Goal: Task Accomplishment & Management: Complete application form

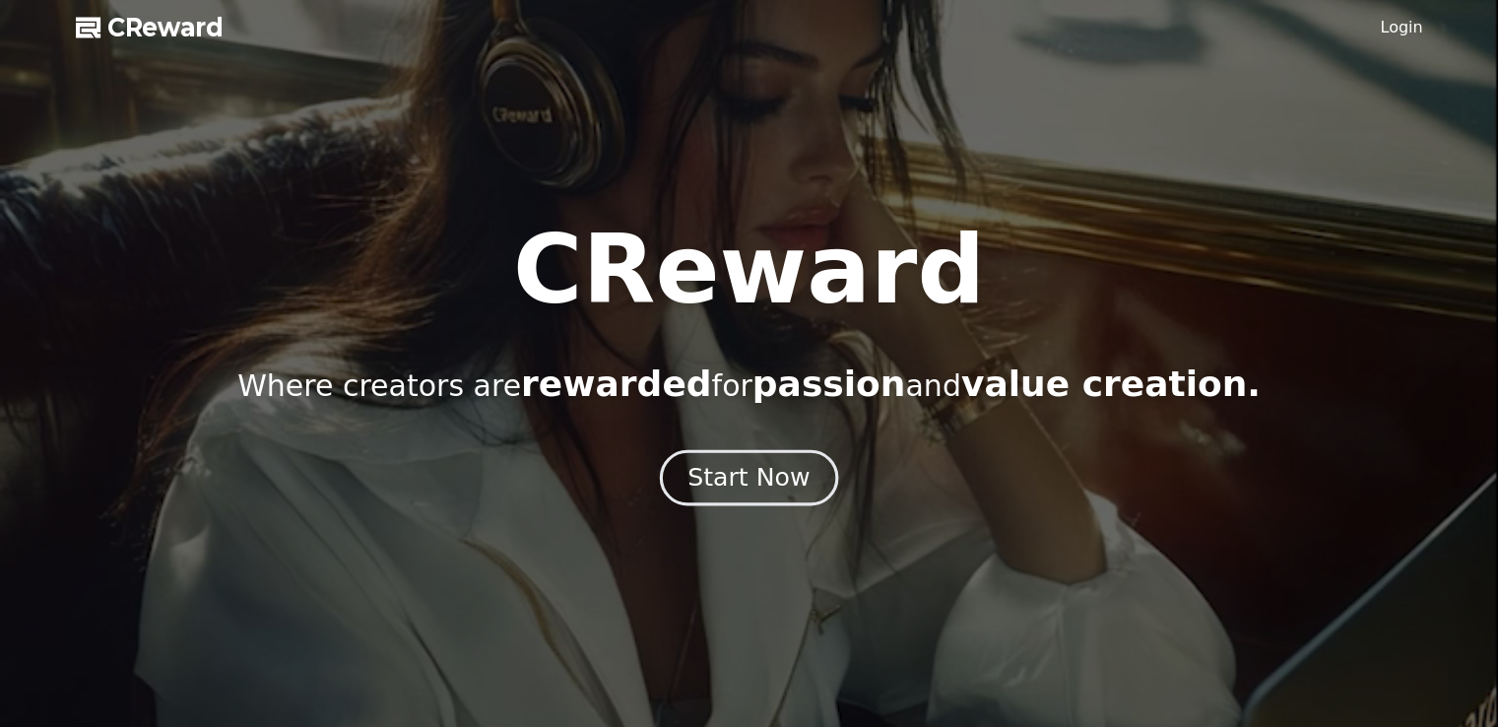
click at [731, 475] on div "Start Now" at bounding box center [748, 477] width 122 height 33
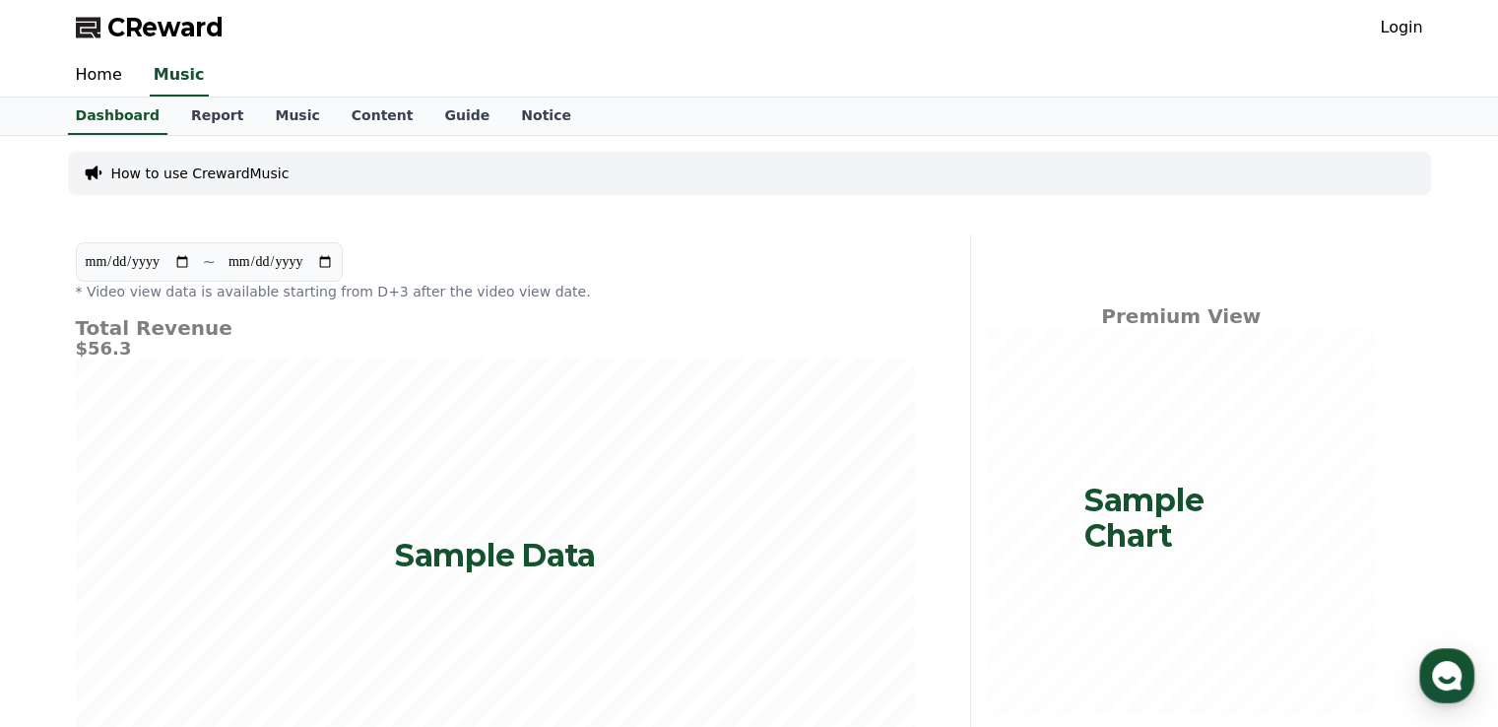
click at [1389, 44] on div "CReward Login" at bounding box center [749, 27] width 1379 height 55
click at [1403, 36] on link "Login" at bounding box center [1401, 28] width 42 height 24
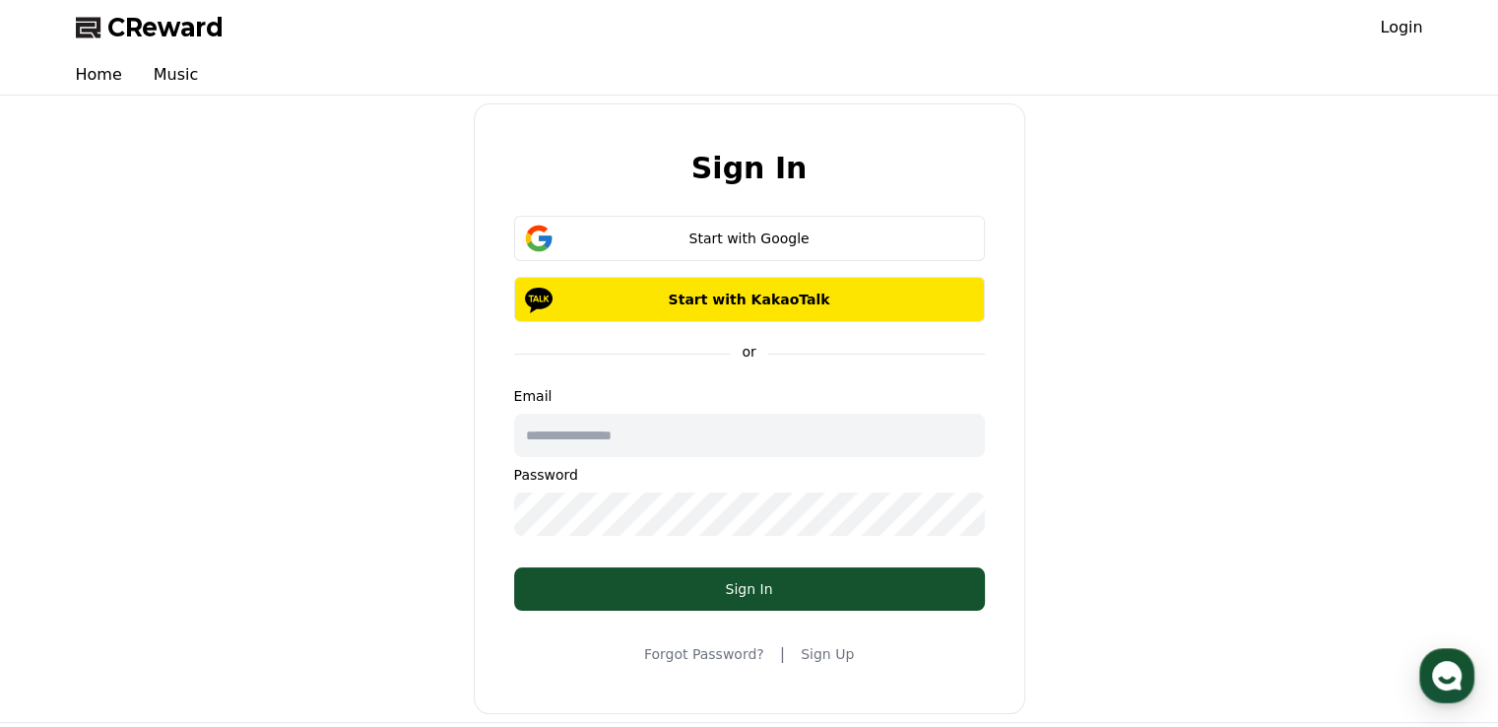
scroll to position [197, 0]
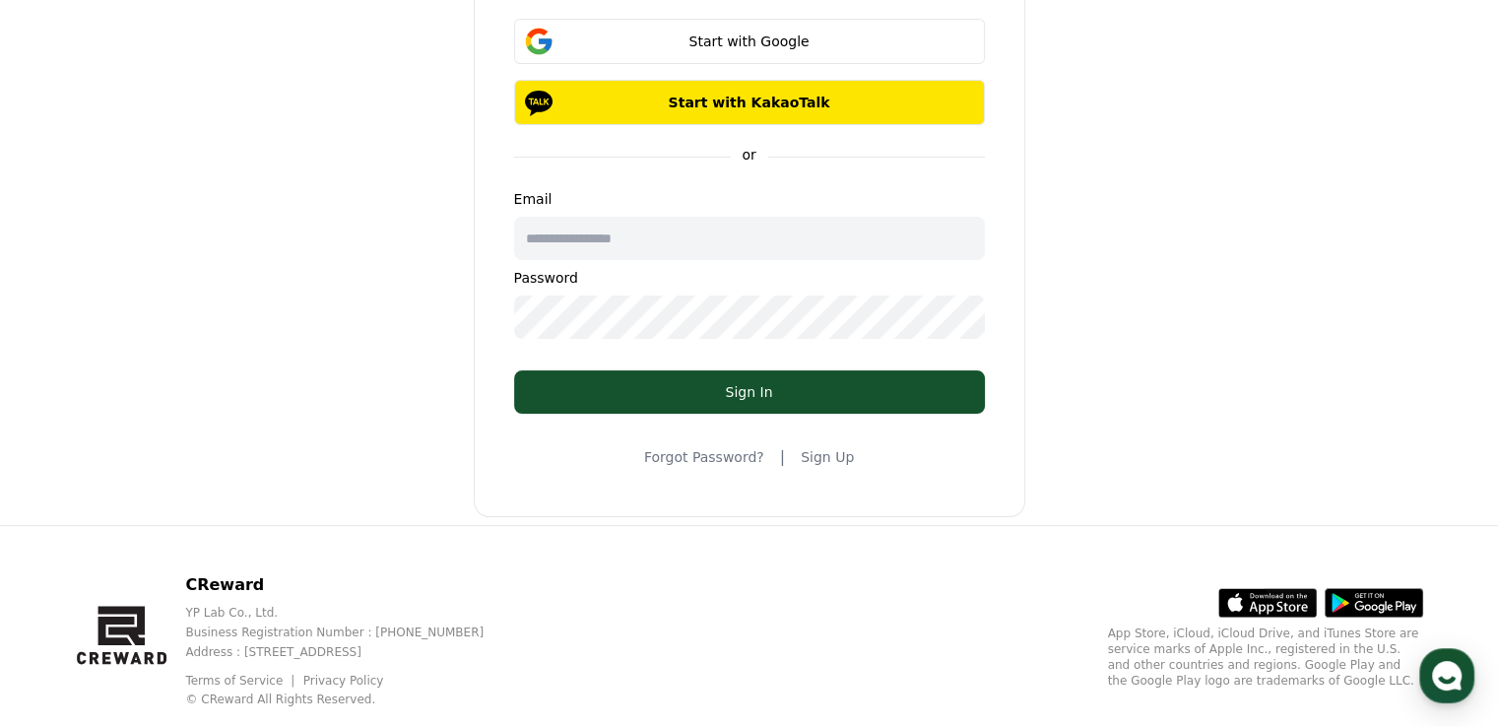
click at [819, 464] on link "Sign Up" at bounding box center [827, 457] width 53 height 20
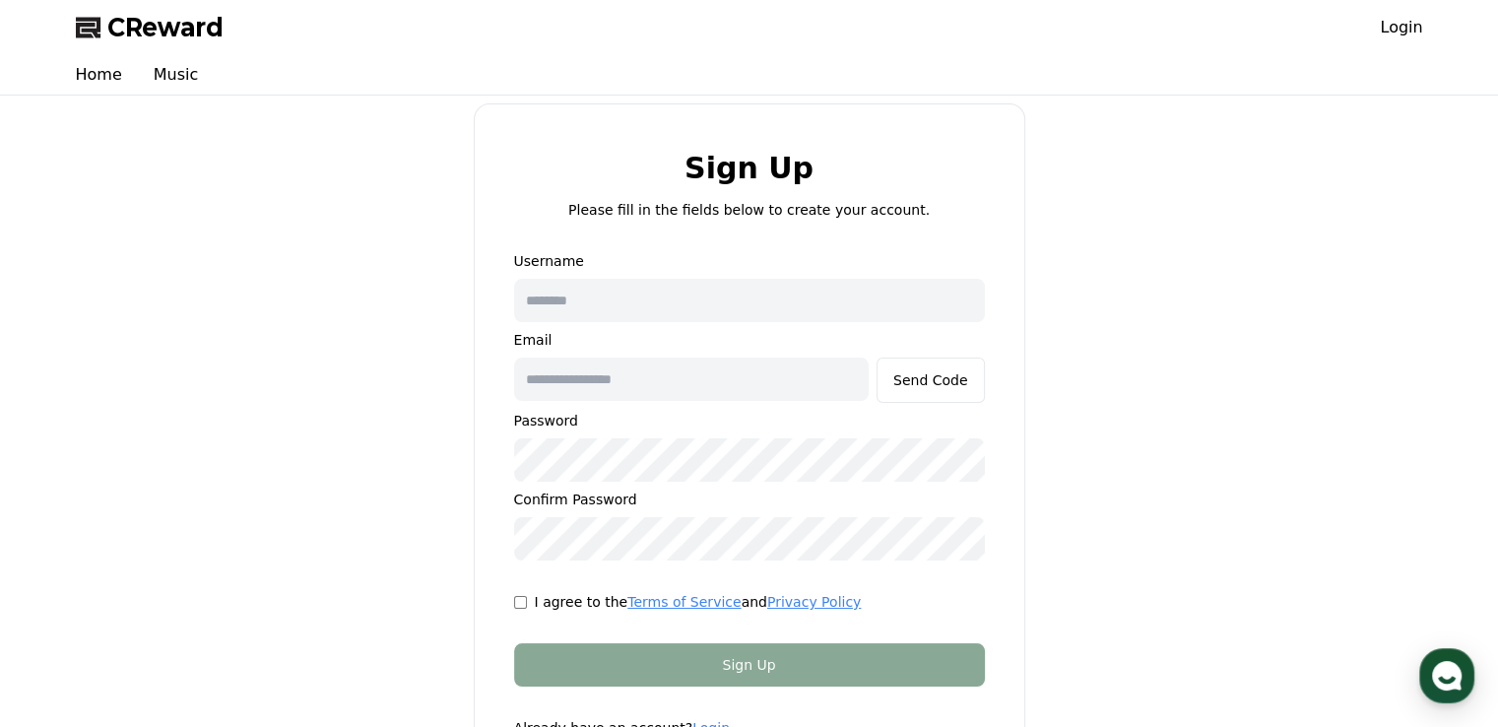
click at [679, 304] on input "text" at bounding box center [749, 300] width 471 height 43
type input "*****"
click at [801, 387] on input "text" at bounding box center [691, 378] width 355 height 43
type input "**********"
click at [945, 384] on div "Send Code" at bounding box center [930, 380] width 75 height 20
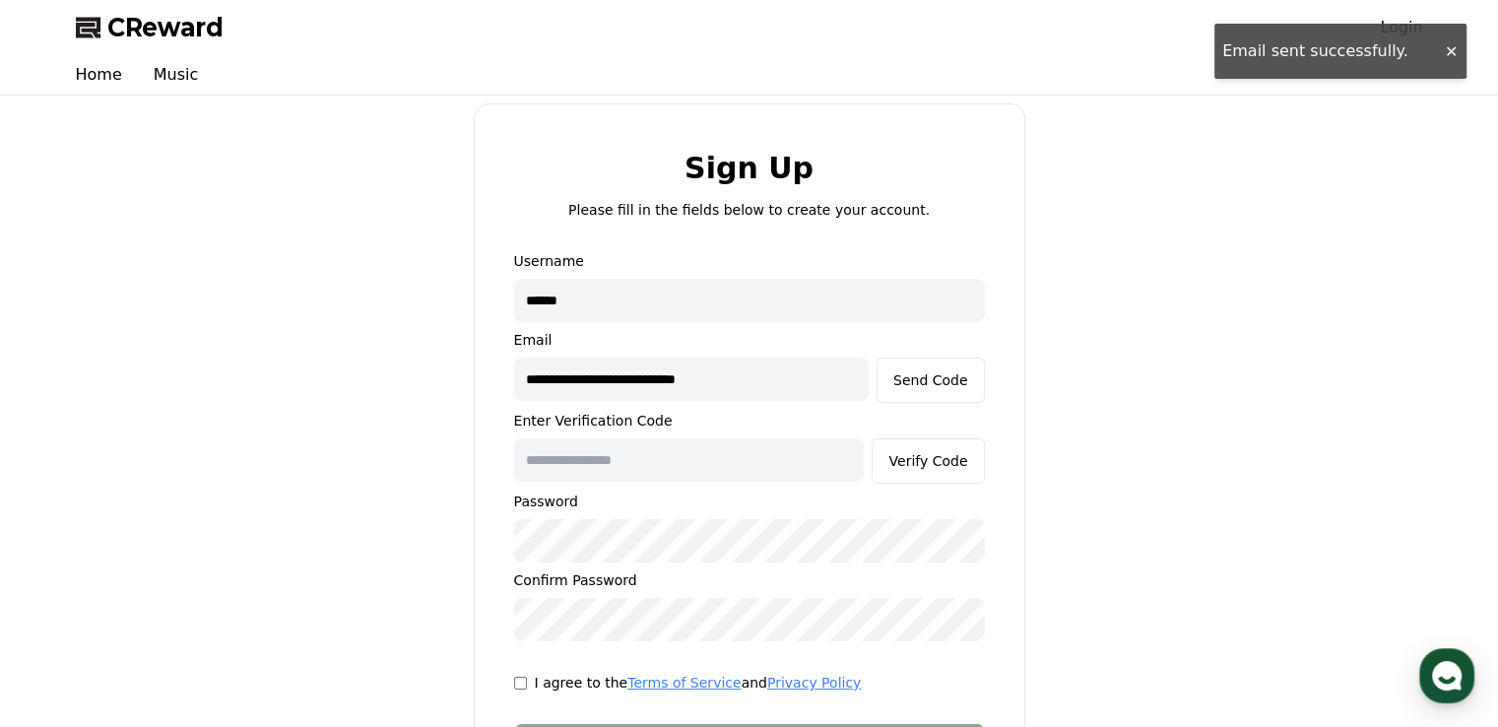
click at [696, 464] on input "text" at bounding box center [689, 459] width 351 height 43
paste input "******"
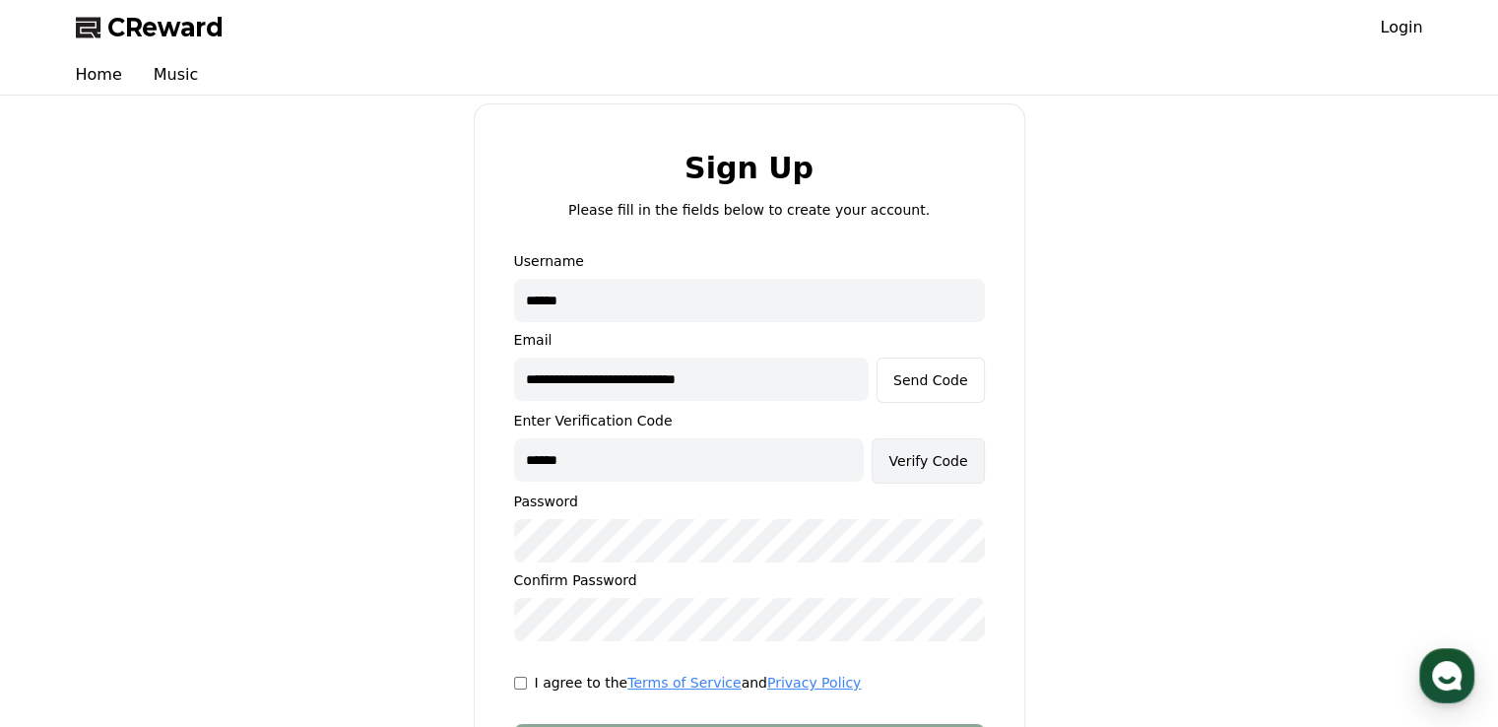
type input "******"
click at [971, 467] on button "Verify Code" at bounding box center [928, 460] width 112 height 45
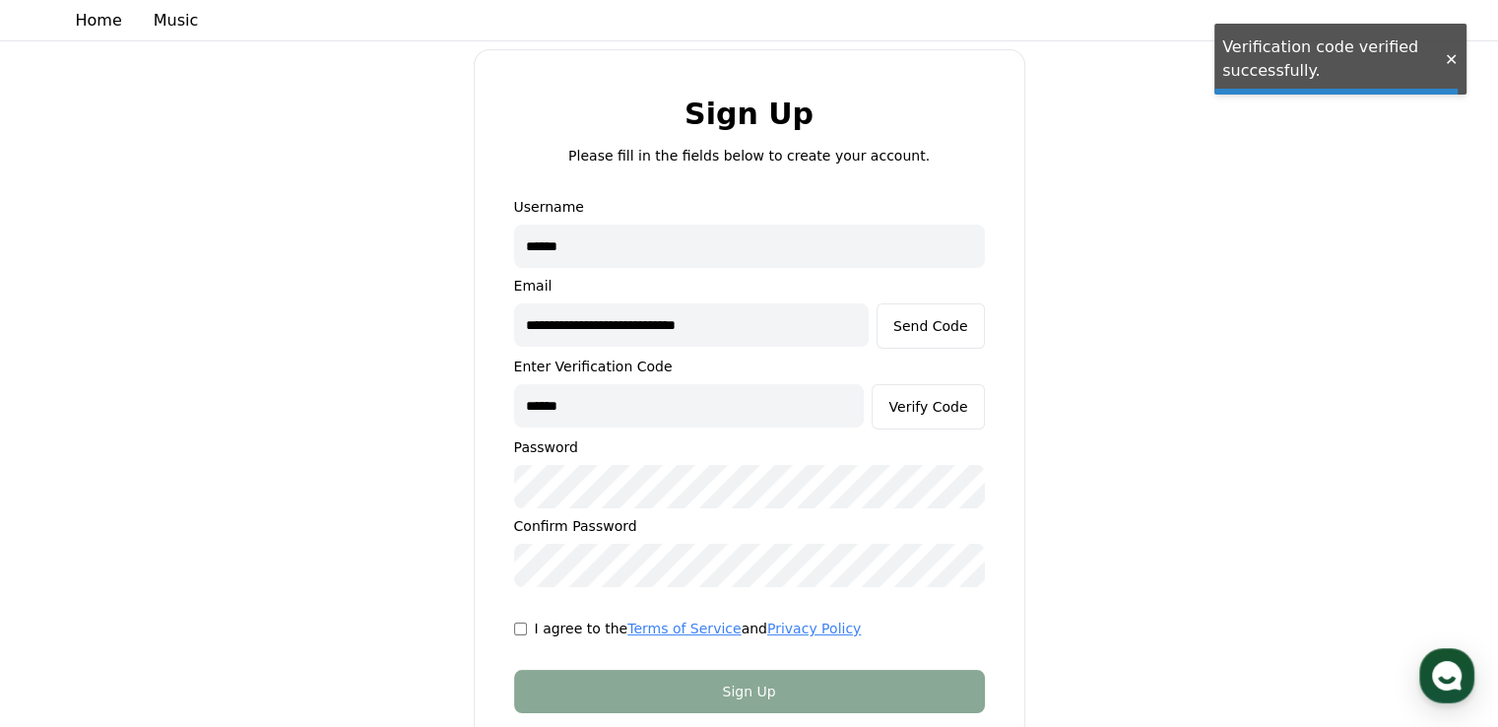
scroll to position [98, 0]
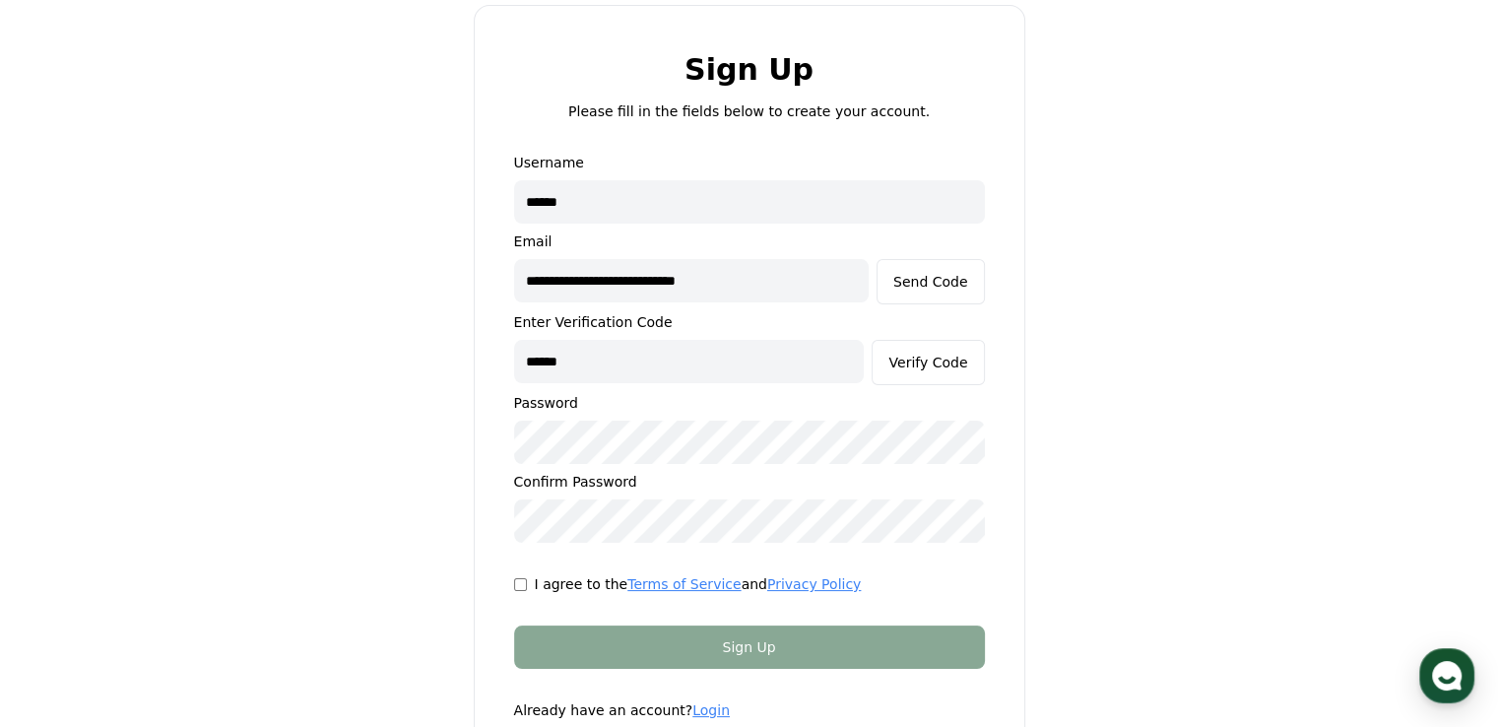
click at [526, 588] on div "I agree to the Terms of Service and Privacy Policy" at bounding box center [749, 584] width 471 height 20
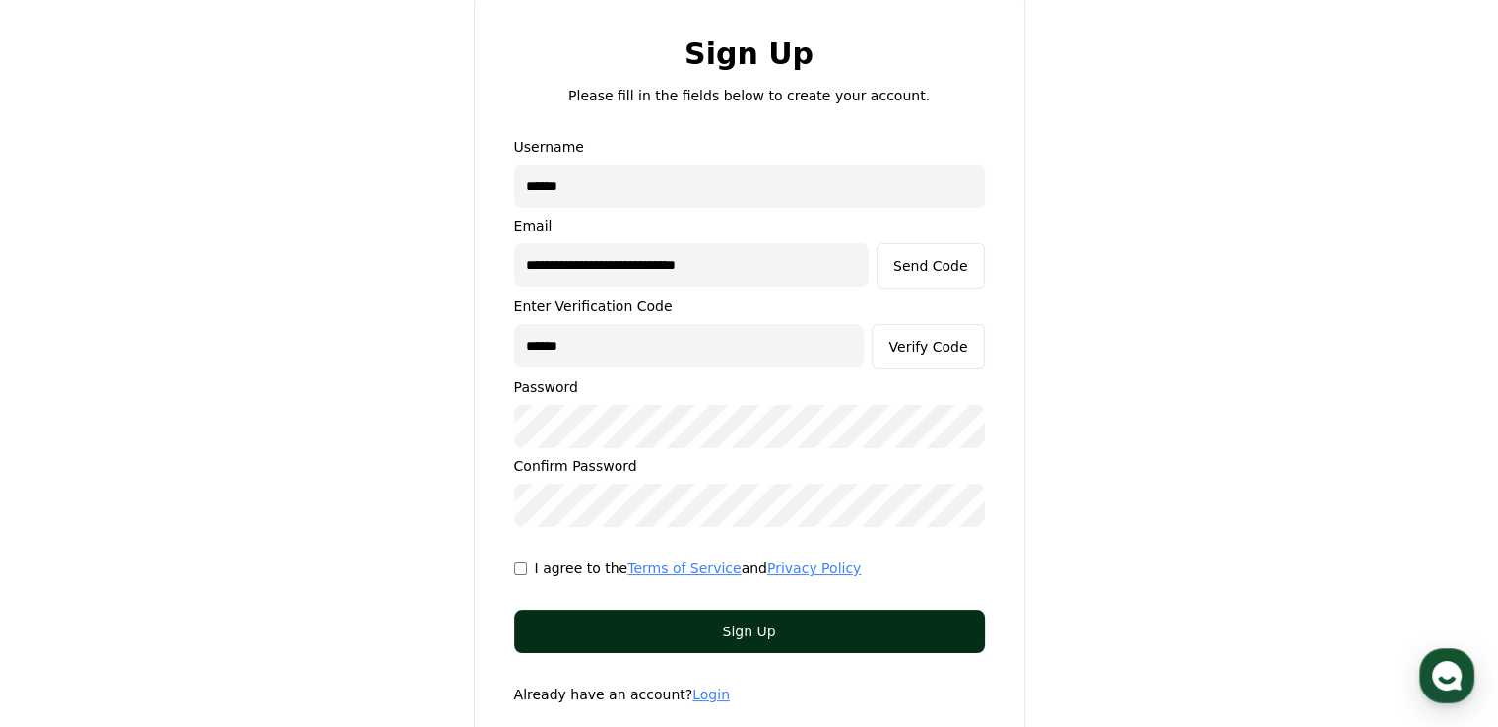
scroll to position [96, 0]
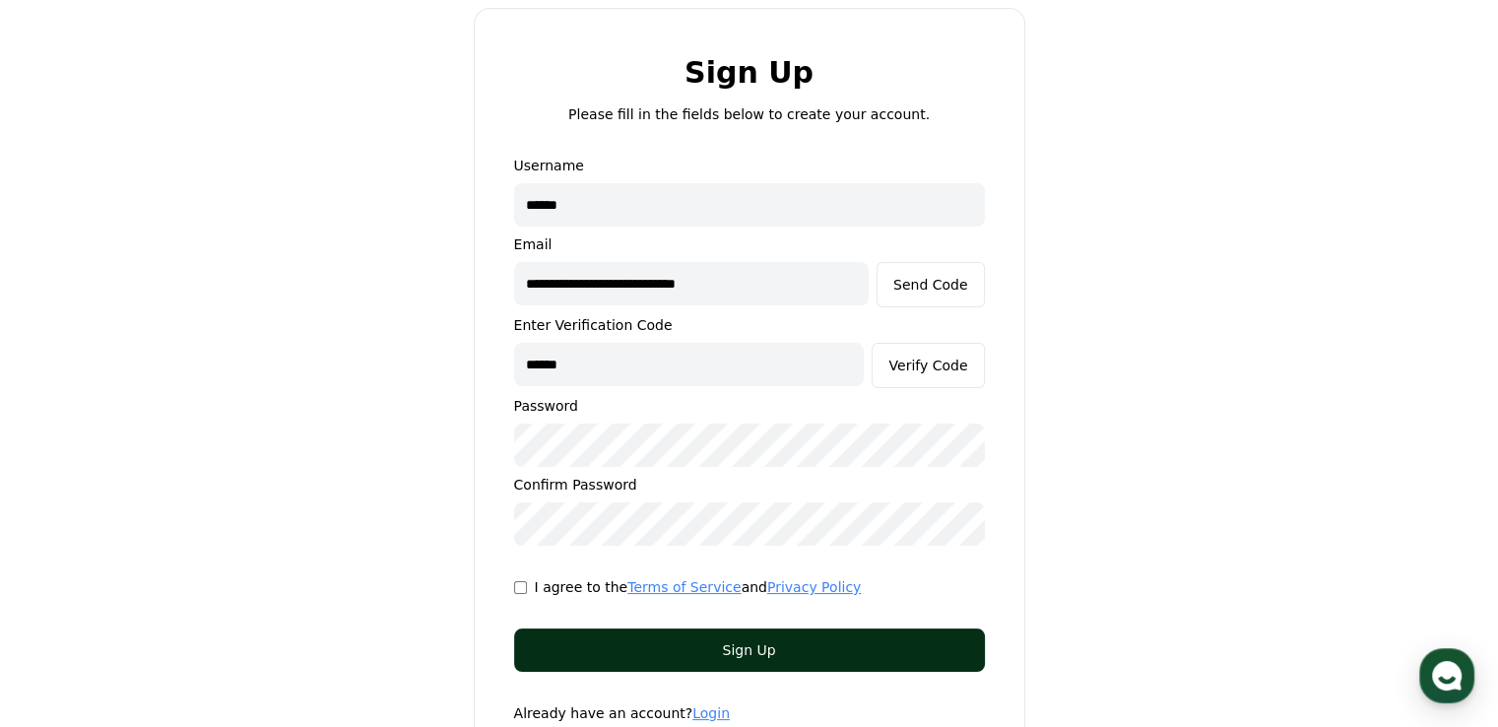
click at [646, 640] on div "Sign Up" at bounding box center [749, 650] width 392 height 20
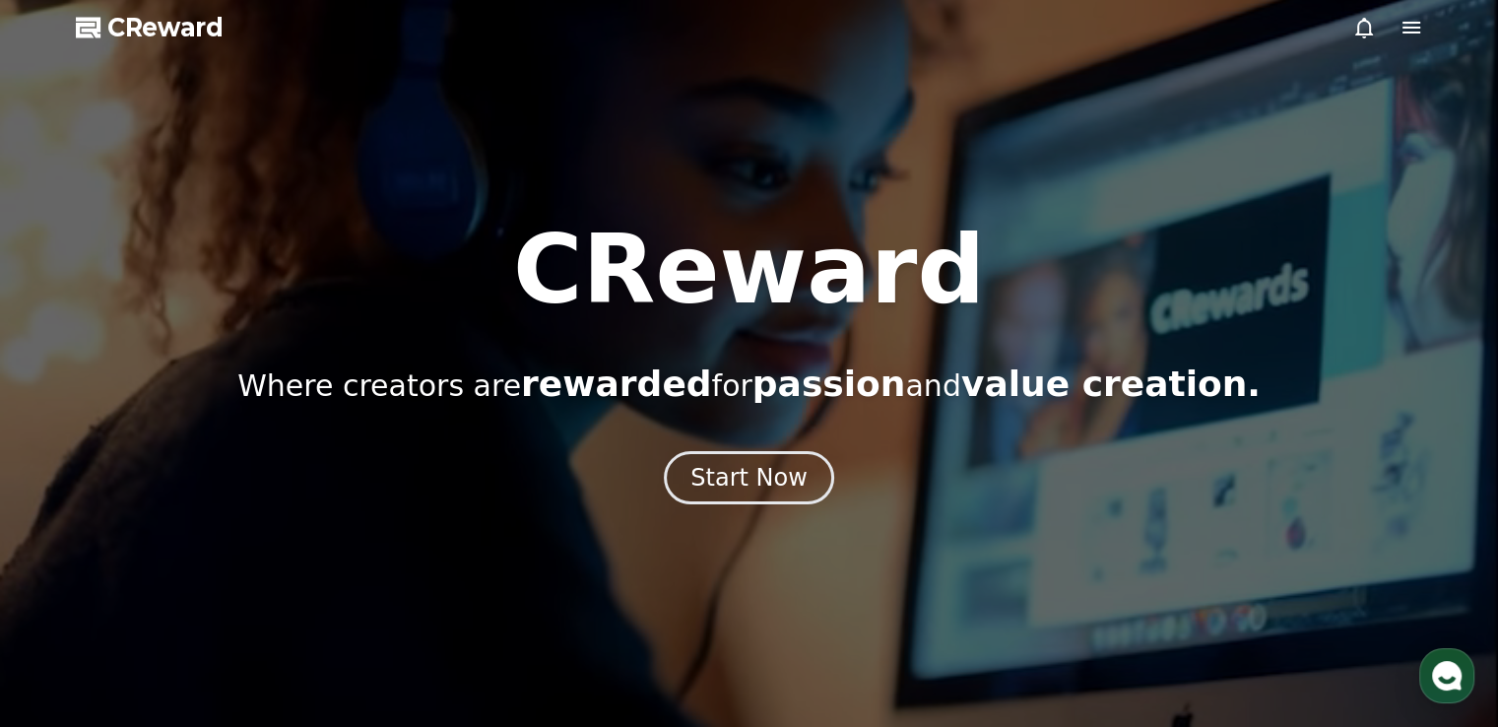
click at [918, 271] on h1 "CReward" at bounding box center [749, 270] width 472 height 95
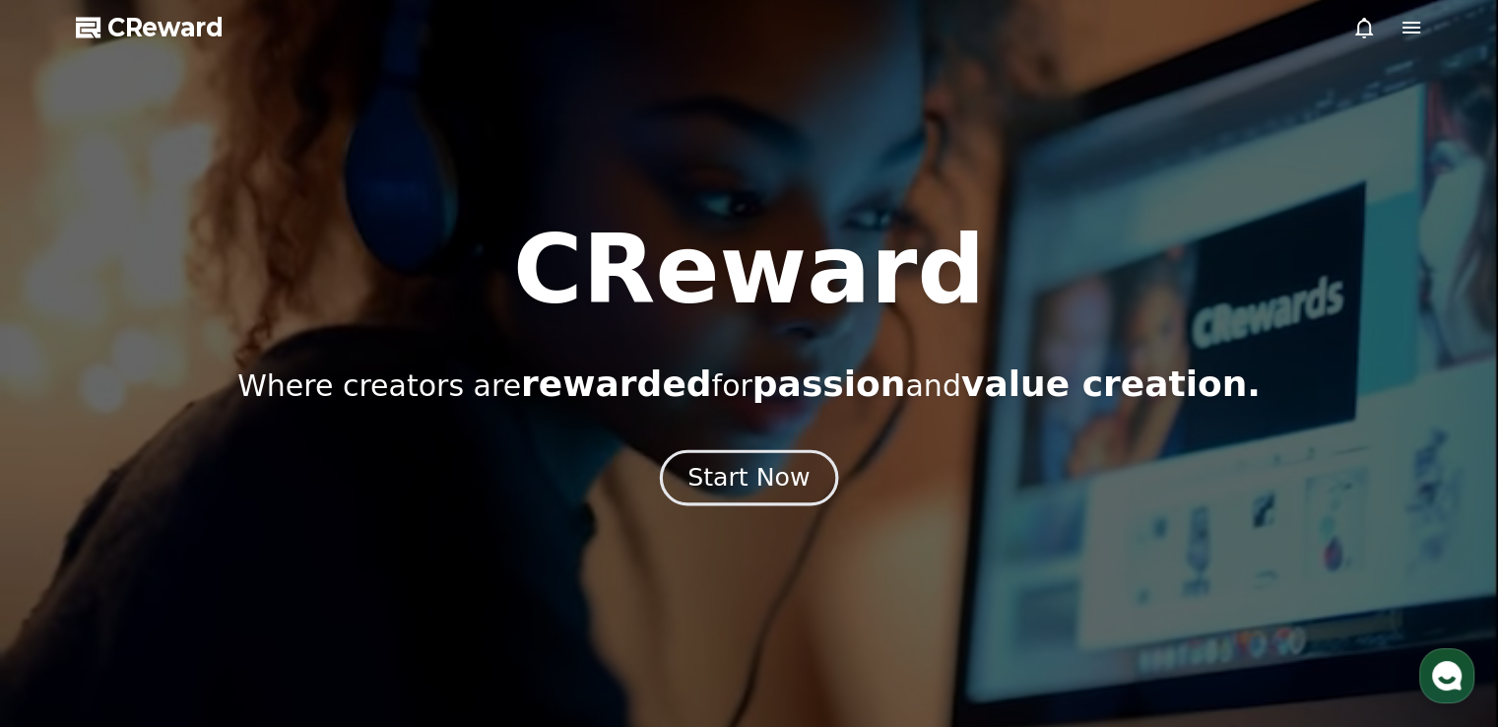
click at [768, 497] on button "Start Now" at bounding box center [749, 478] width 178 height 56
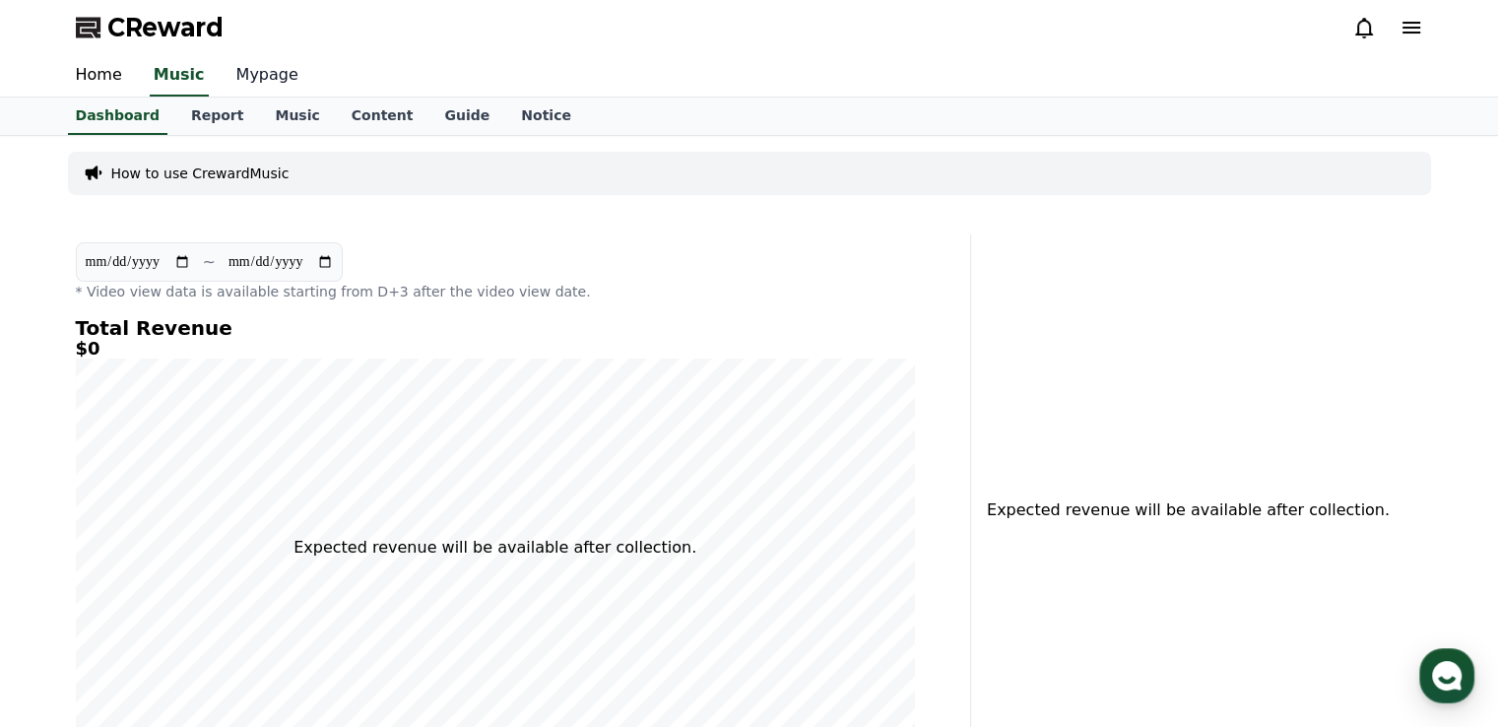
click at [244, 70] on link "Mypage" at bounding box center [268, 75] width 94 height 41
select select "**********"
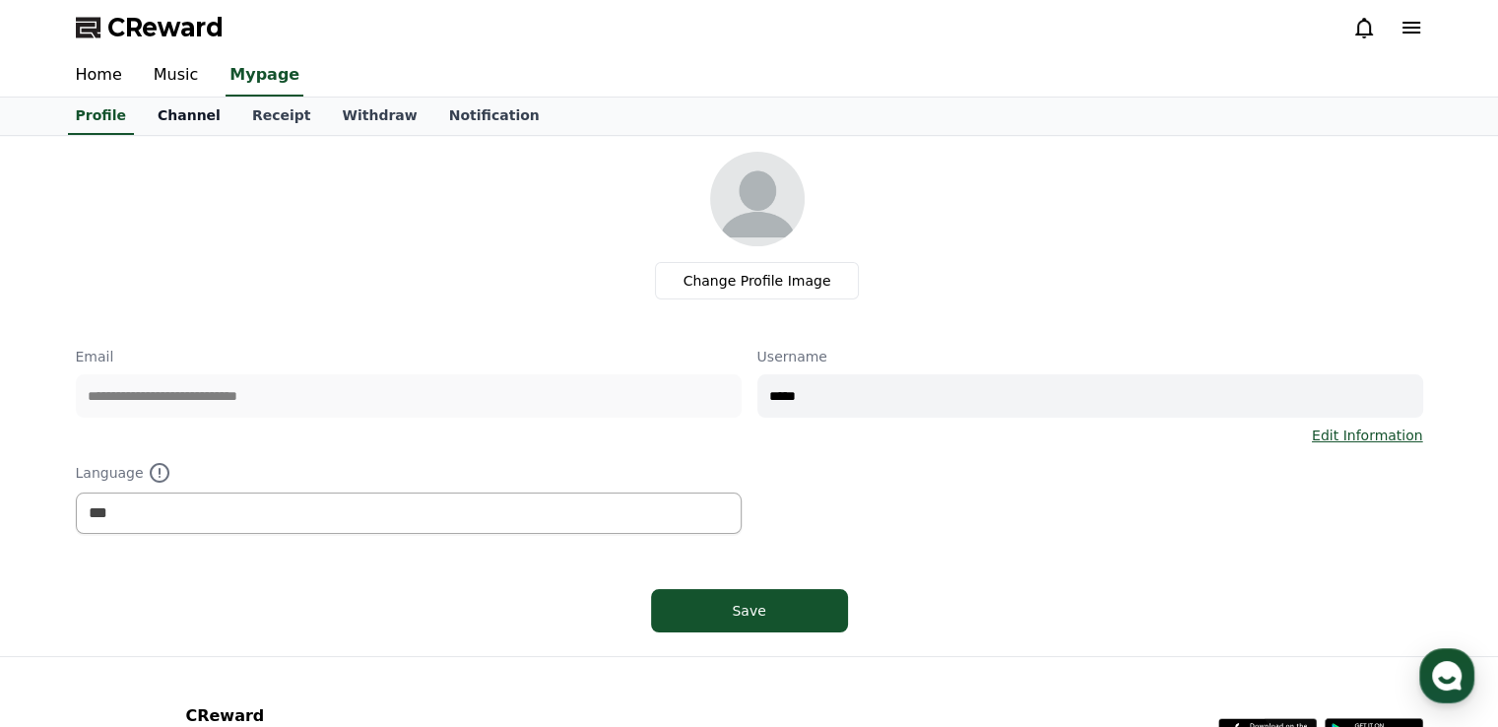
click at [175, 111] on link "Channel" at bounding box center [189, 115] width 95 height 37
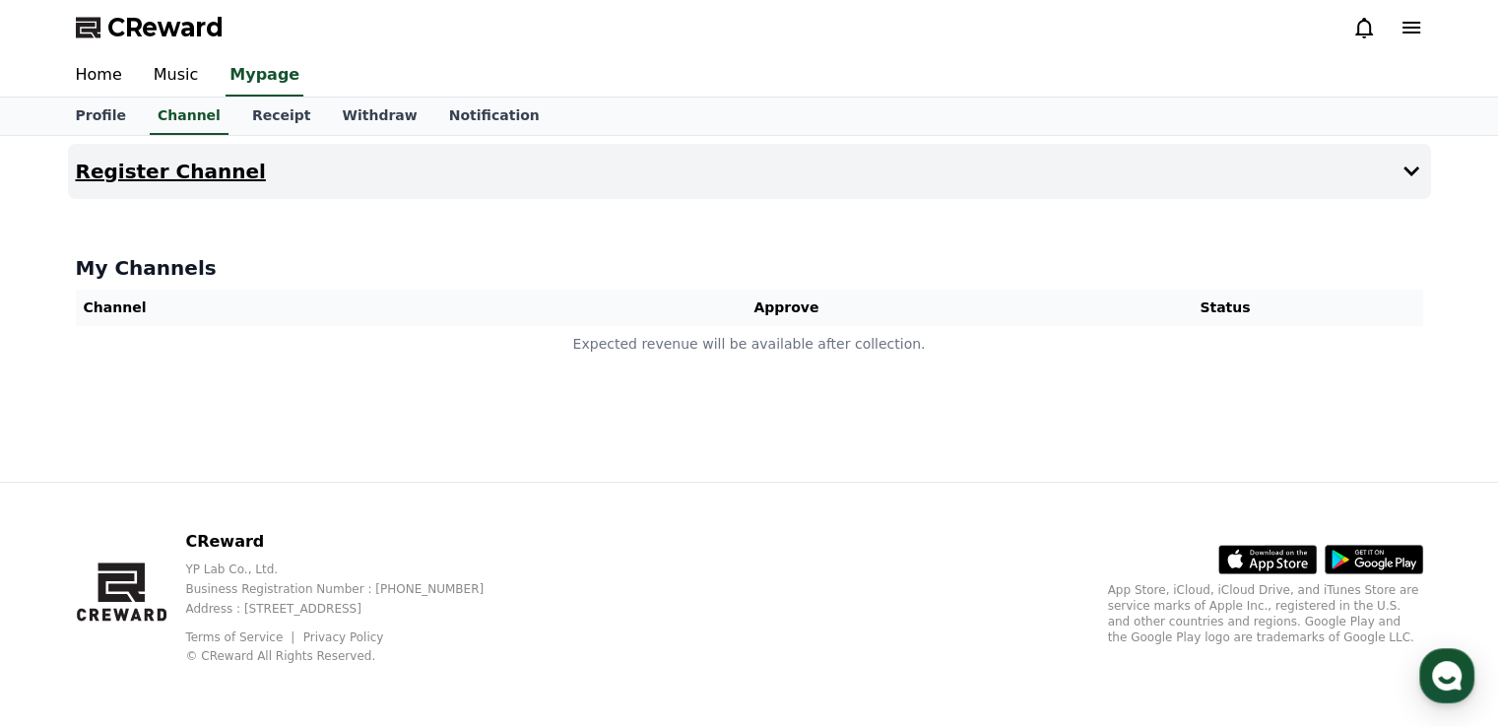
click at [203, 170] on h4 "Register Channel" at bounding box center [171, 172] width 190 height 22
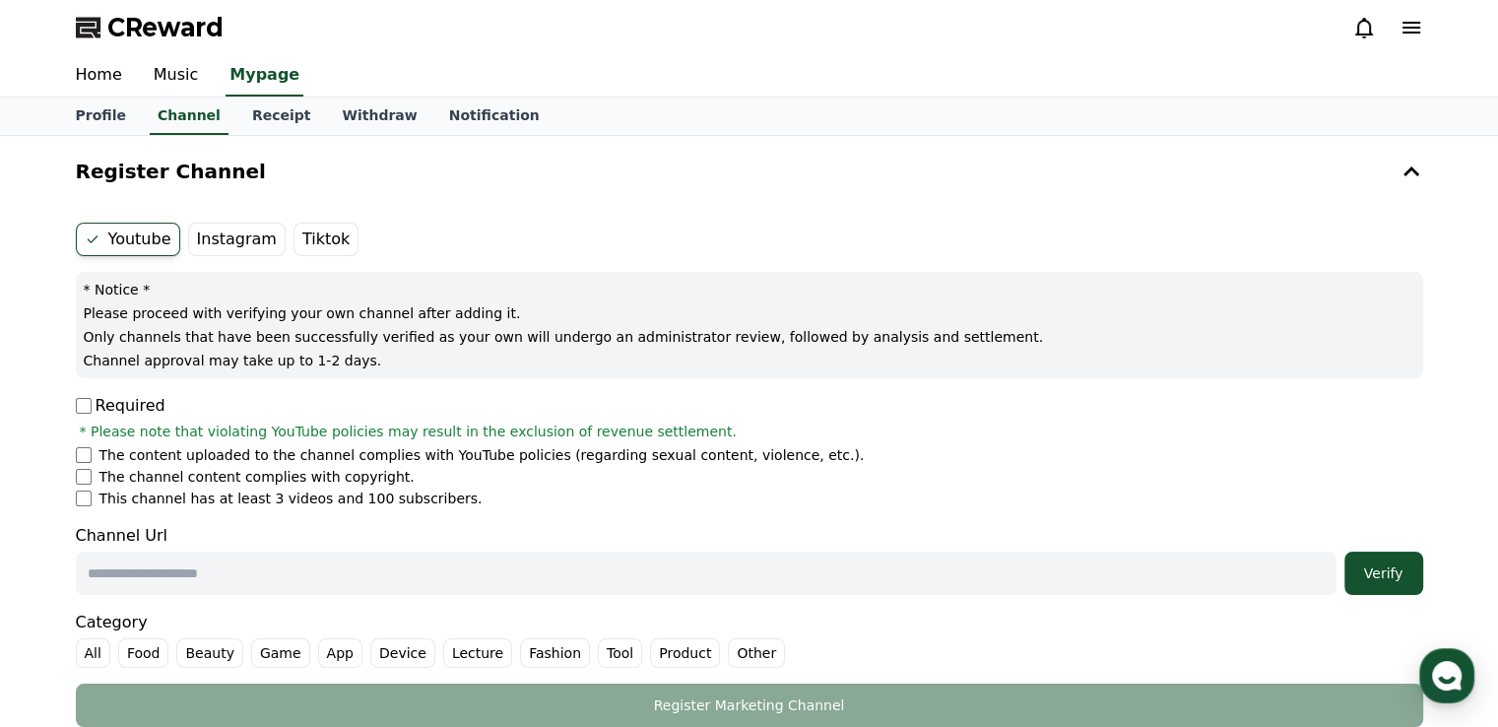
click at [91, 407] on p "Required" at bounding box center [121, 406] width 90 height 24
click at [91, 450] on li "The content uploaded to the channel complies with YouTube policies (regarding s…" at bounding box center [749, 455] width 1347 height 20
click at [188, 573] on input "text" at bounding box center [706, 572] width 1260 height 43
paste input "**********"
type input "**********"
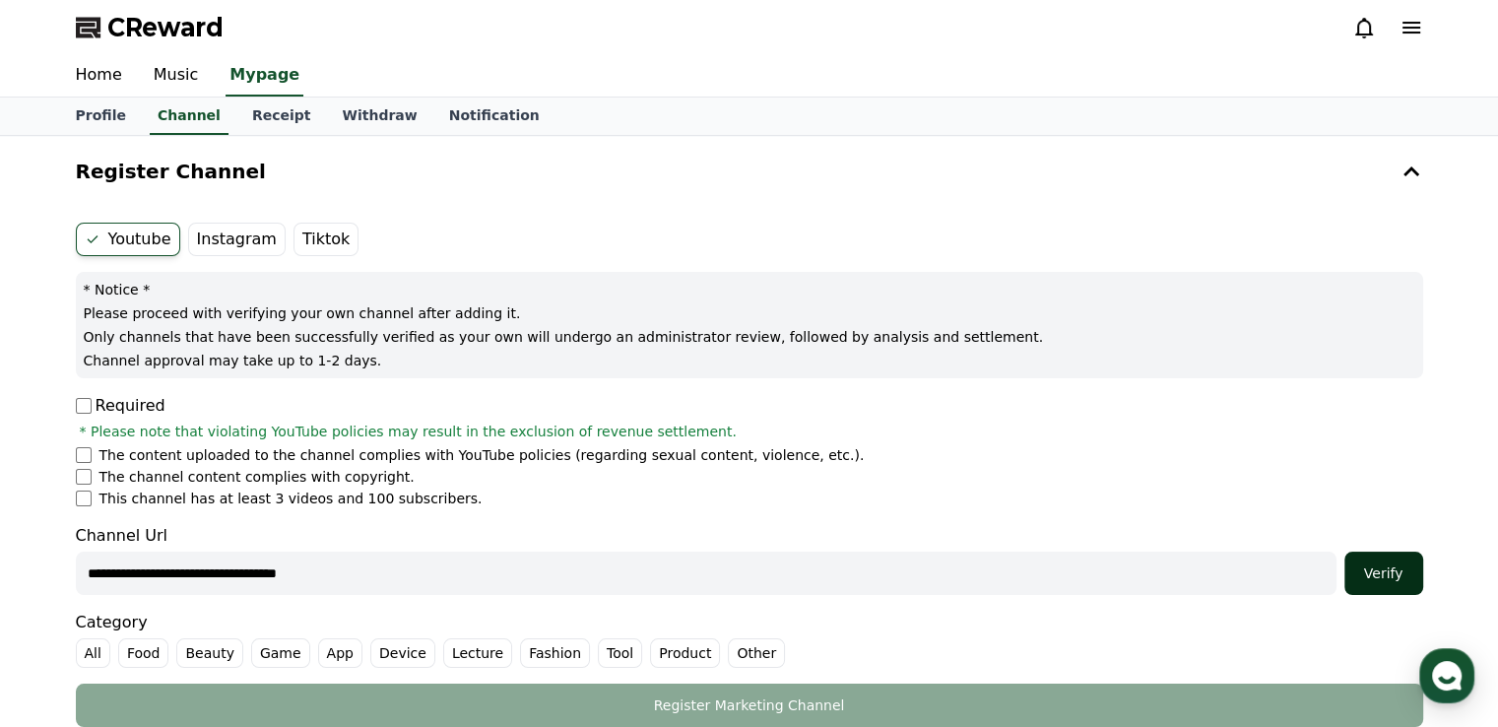
click at [1385, 572] on div "Verify" at bounding box center [1383, 573] width 63 height 20
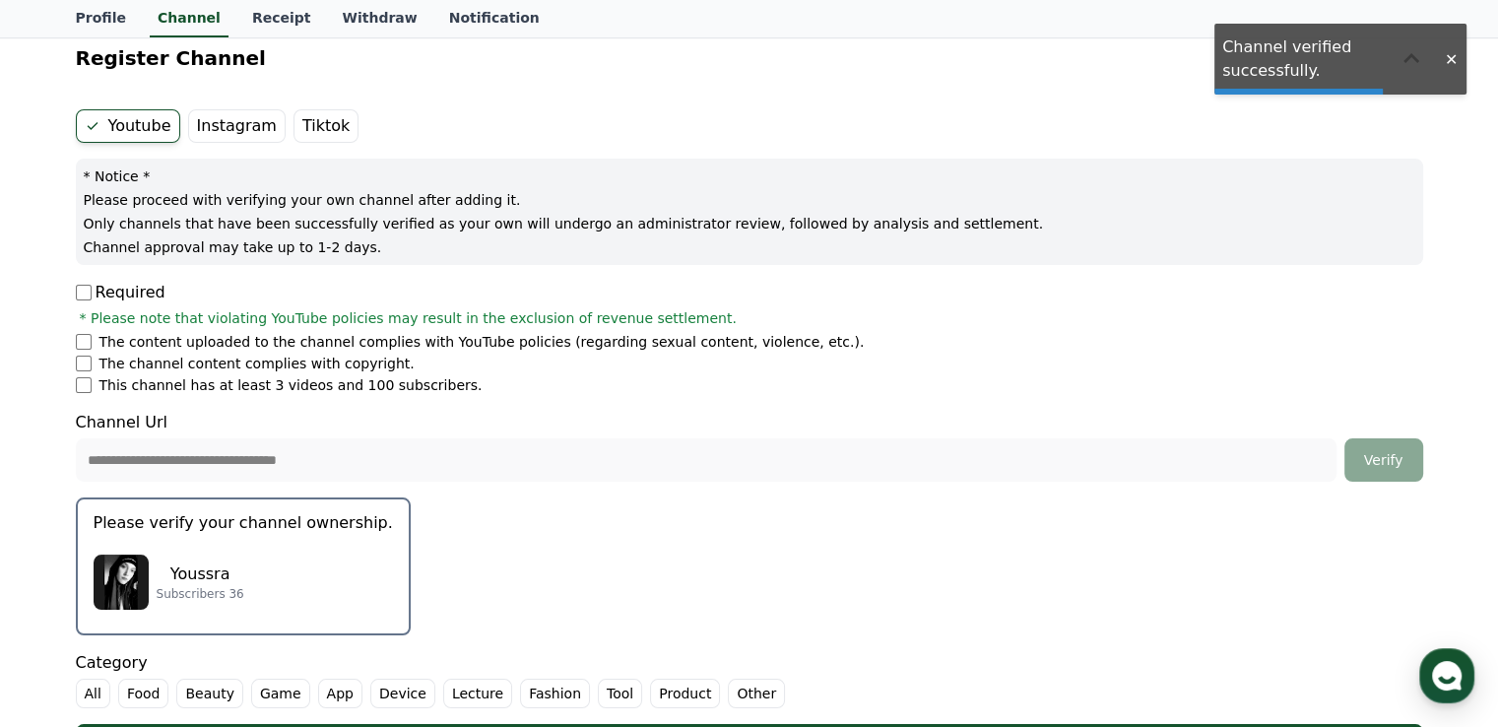
scroll to position [197, 0]
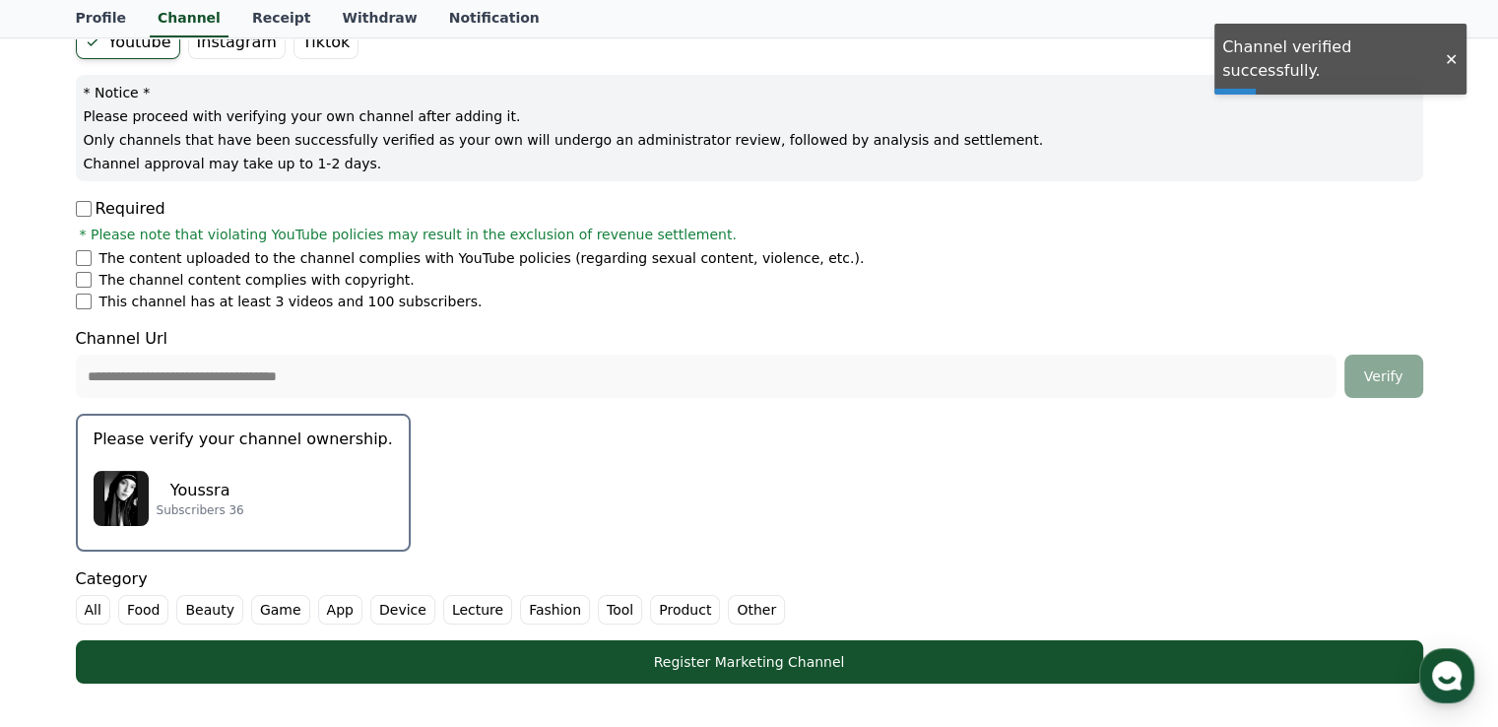
click at [264, 480] on div "Youssra Subscribers 36" at bounding box center [243, 498] width 299 height 79
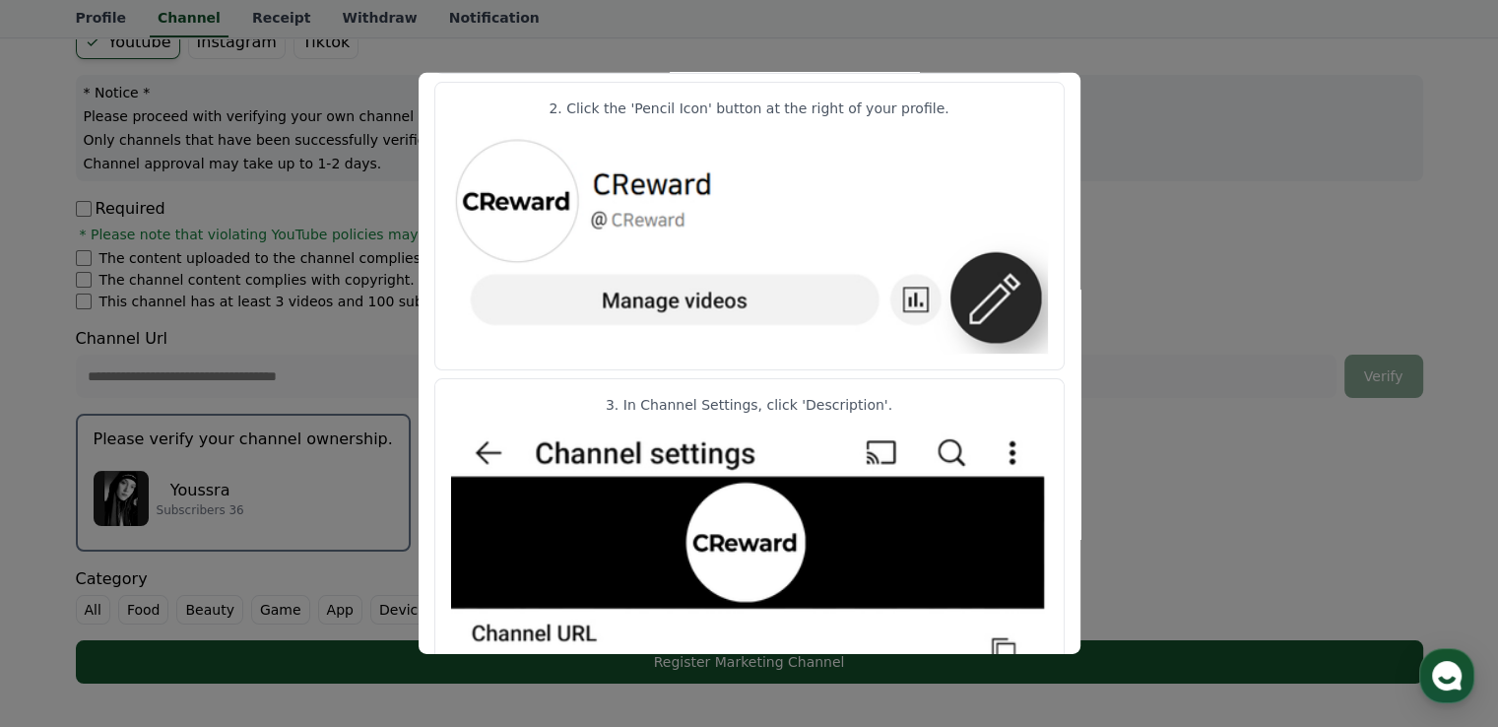
scroll to position [0, 0]
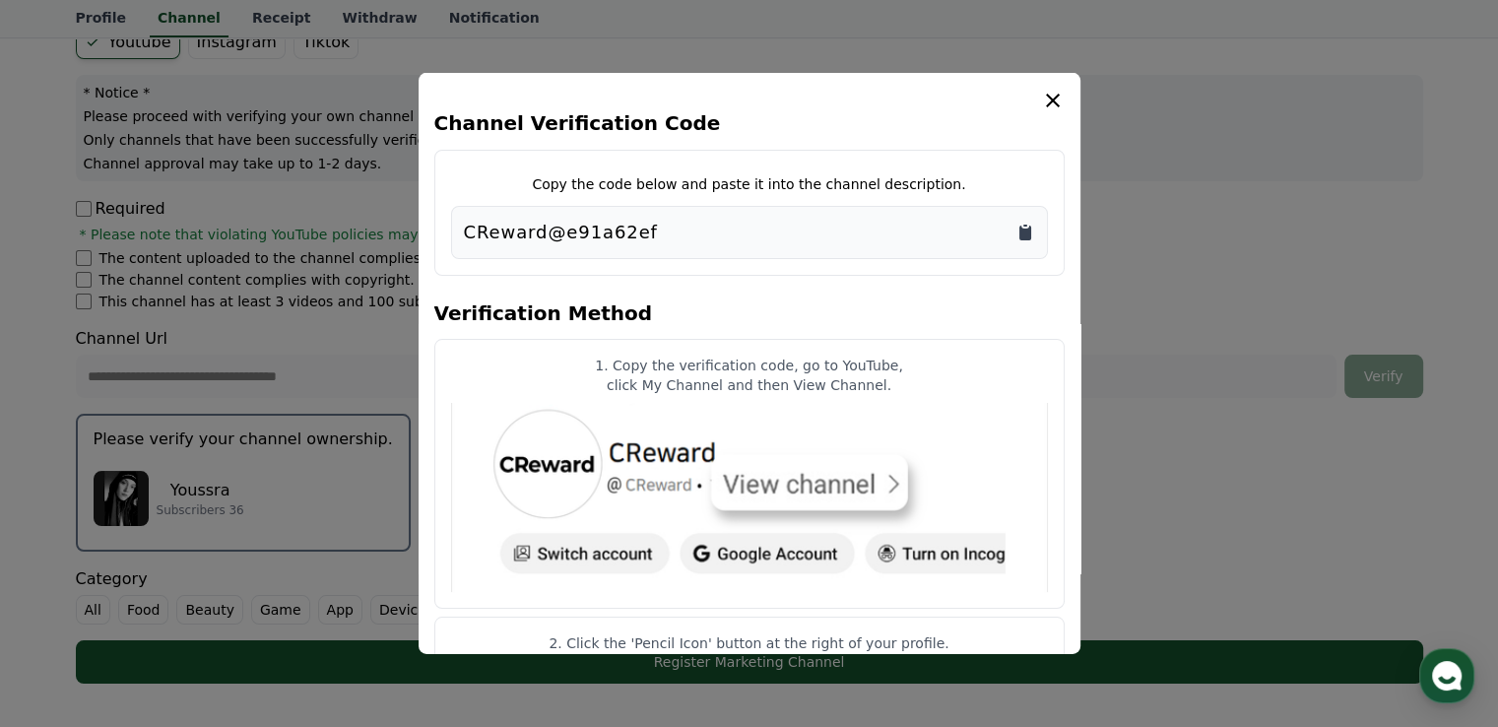
click at [1025, 234] on icon "Copy to clipboard" at bounding box center [1025, 233] width 12 height 15
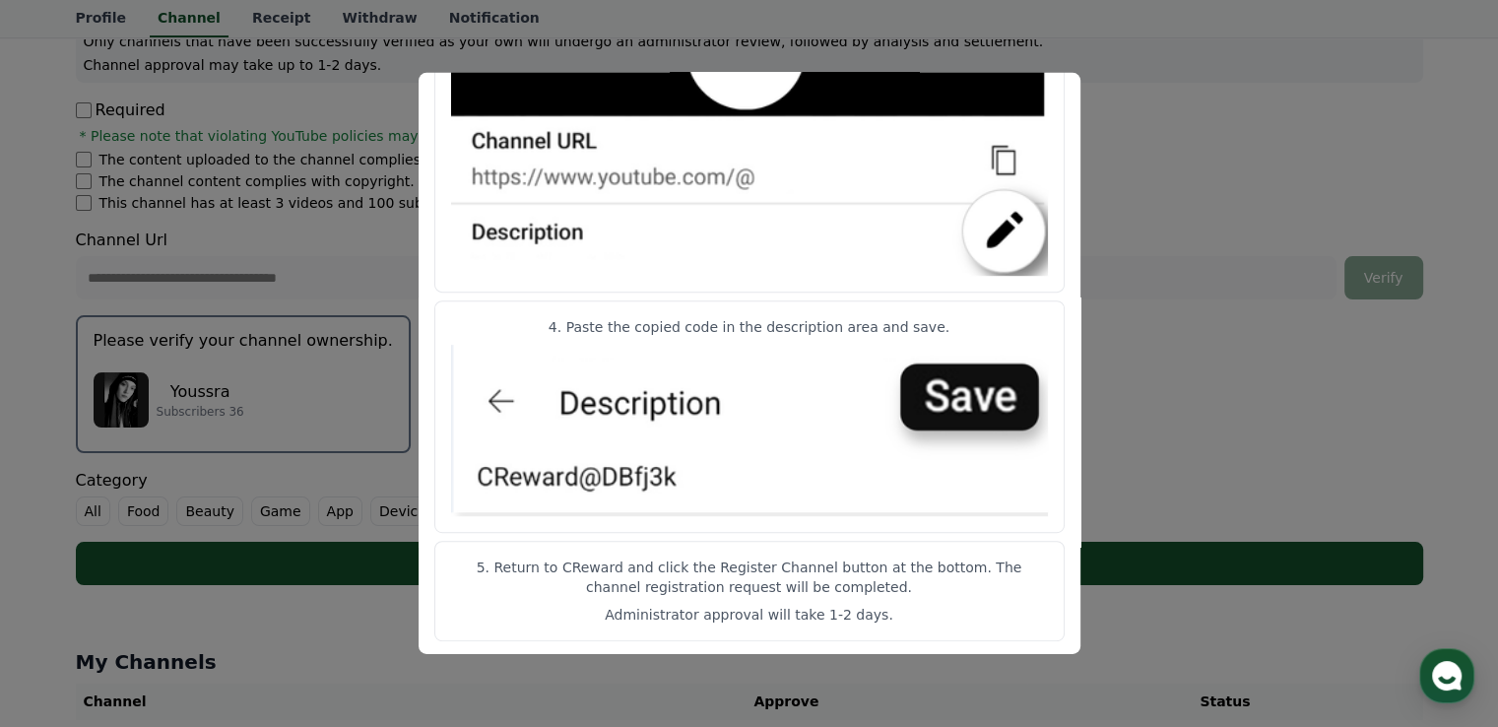
scroll to position [492, 0]
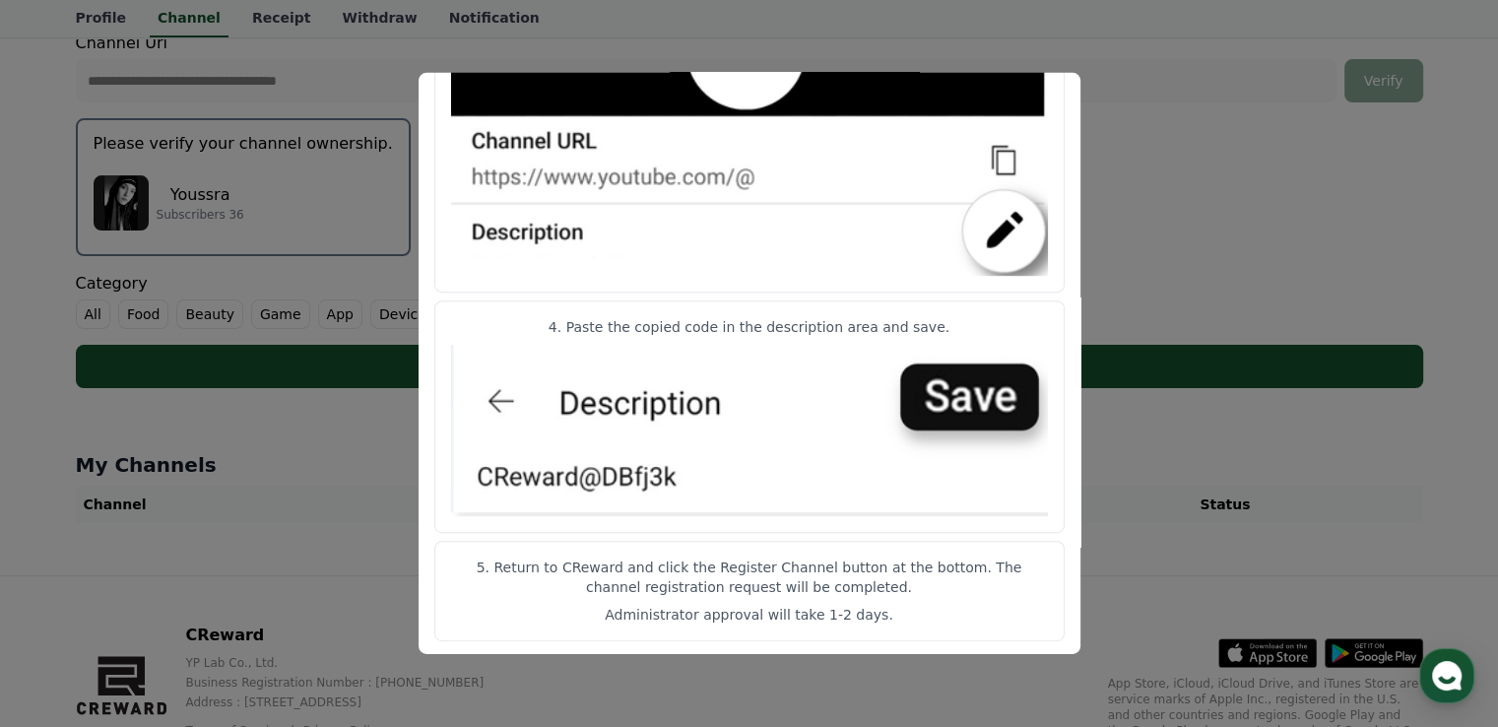
click at [339, 471] on button "close modal" at bounding box center [749, 363] width 1498 height 727
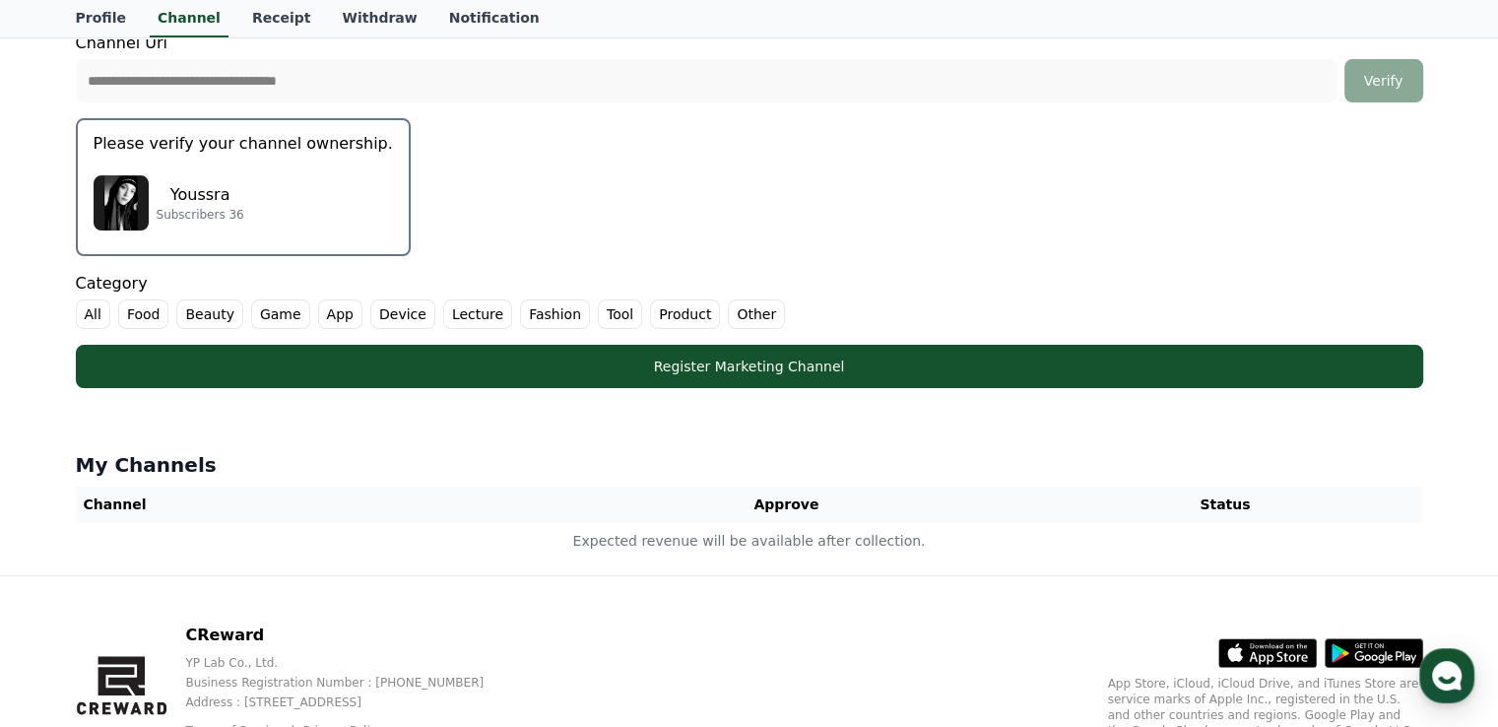
click at [246, 172] on div "Youssra Subscribers 36" at bounding box center [243, 202] width 299 height 79
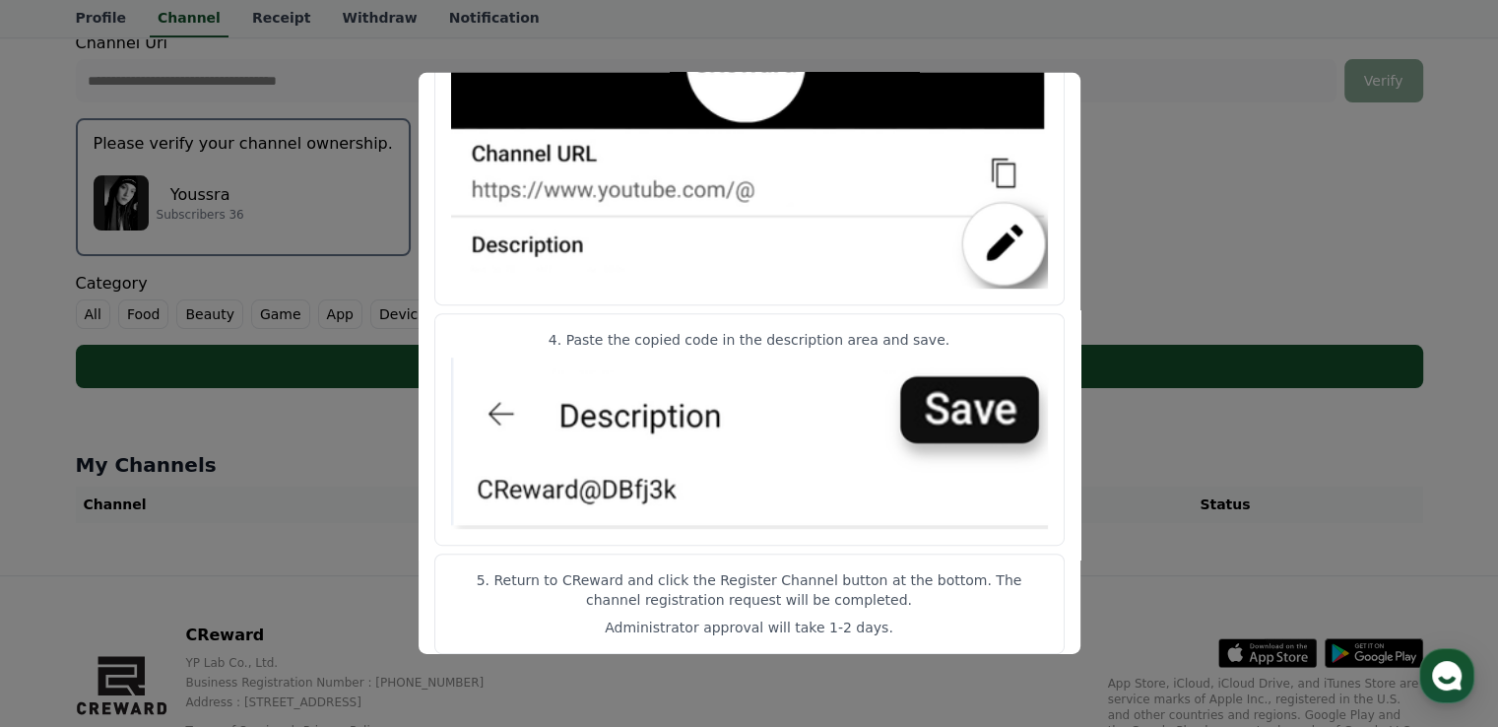
scroll to position [1027, 0]
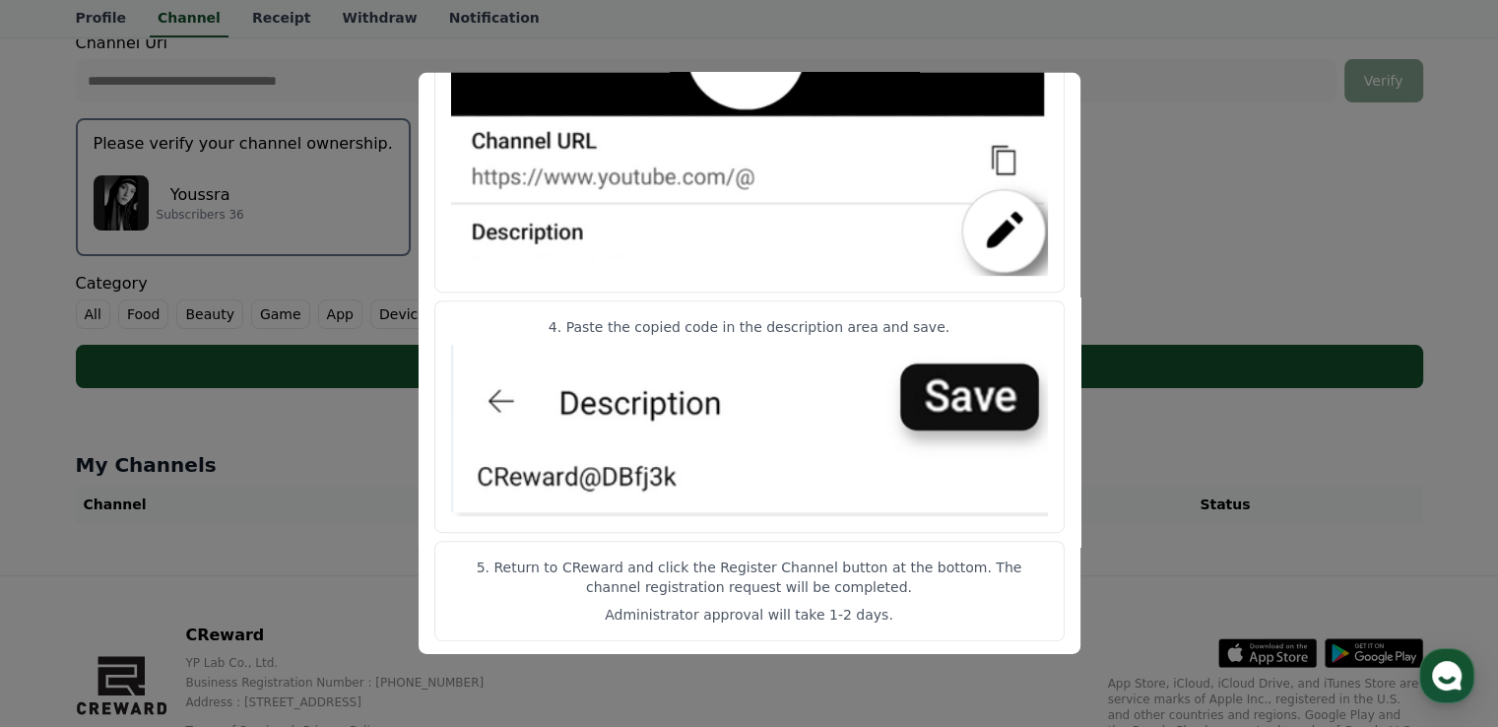
click at [1251, 561] on button "close modal" at bounding box center [749, 363] width 1498 height 727
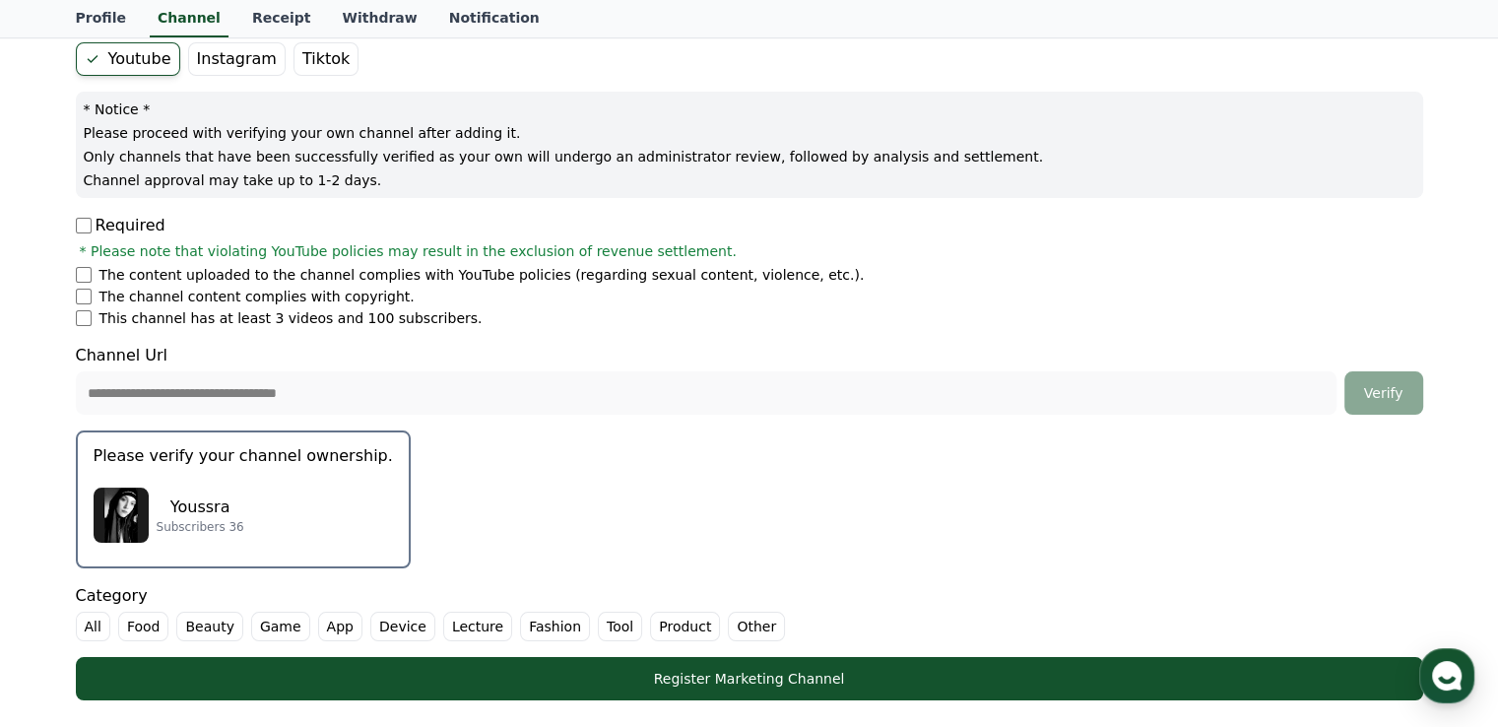
scroll to position [0, 0]
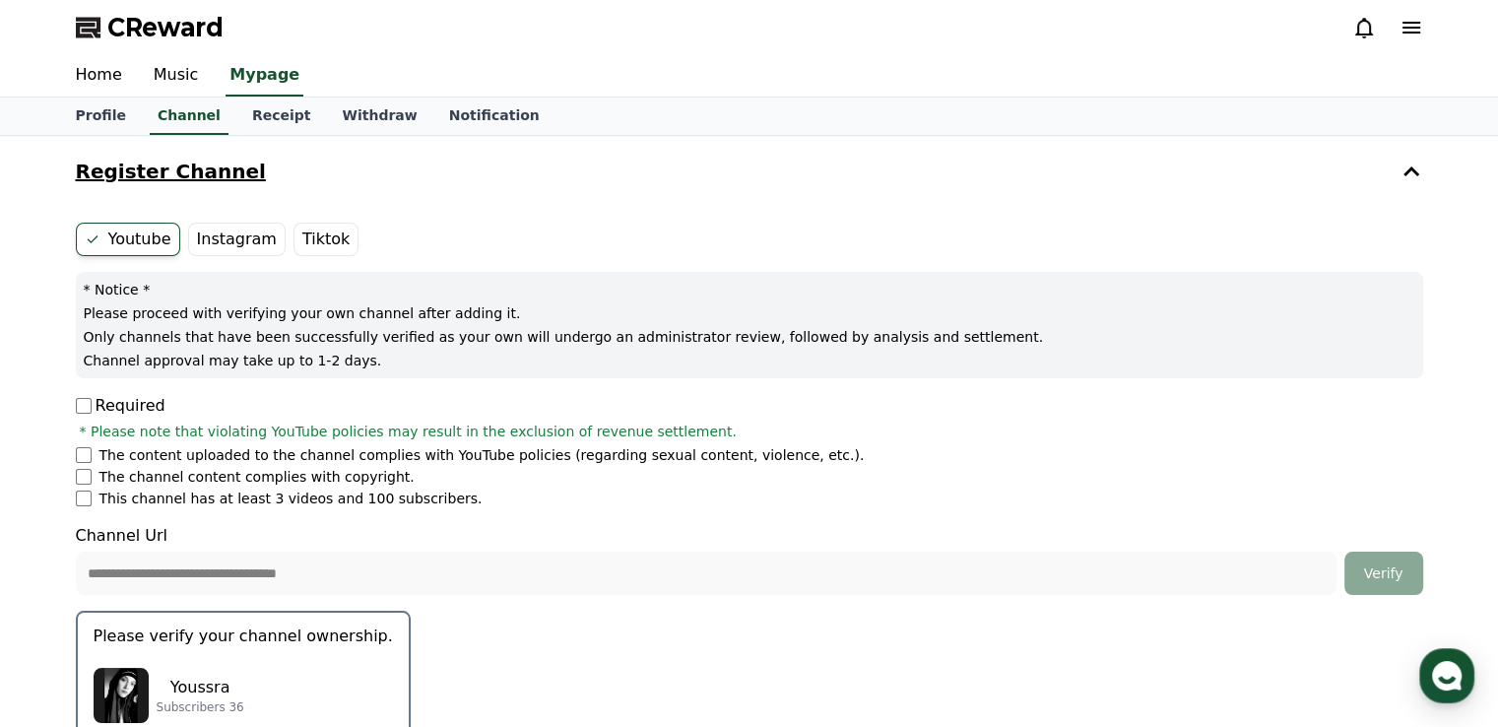
click at [200, 174] on h4 "Register Channel" at bounding box center [171, 172] width 190 height 22
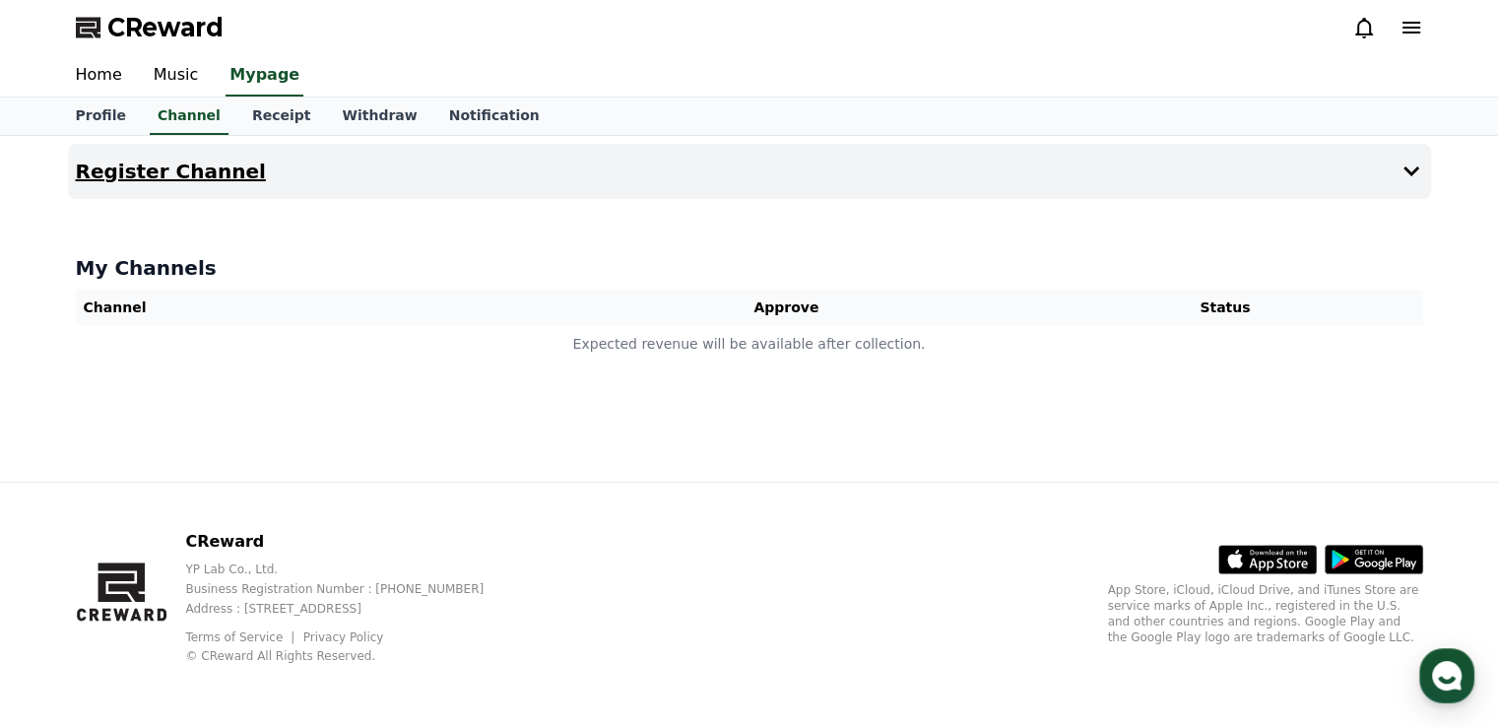
click at [217, 170] on h4 "Register Channel" at bounding box center [171, 172] width 190 height 22
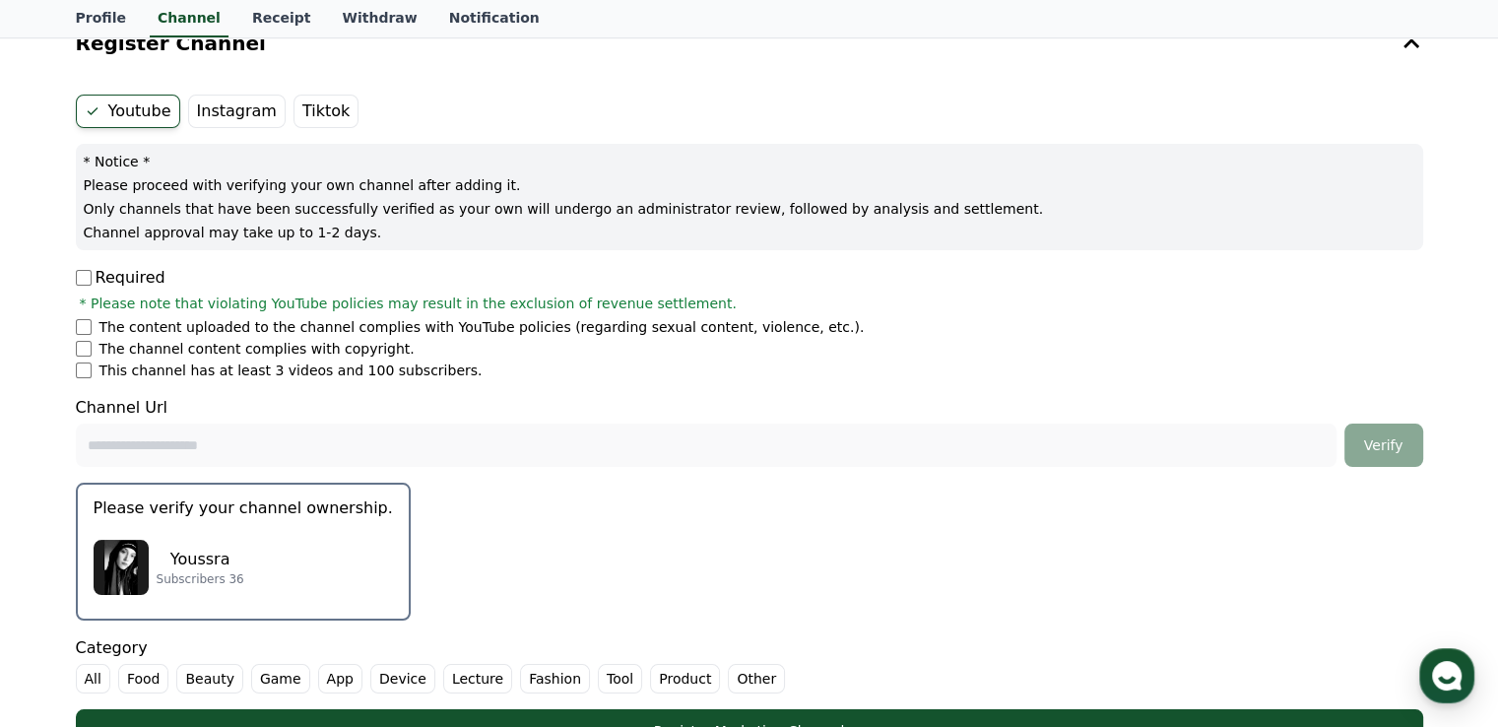
scroll to position [295, 0]
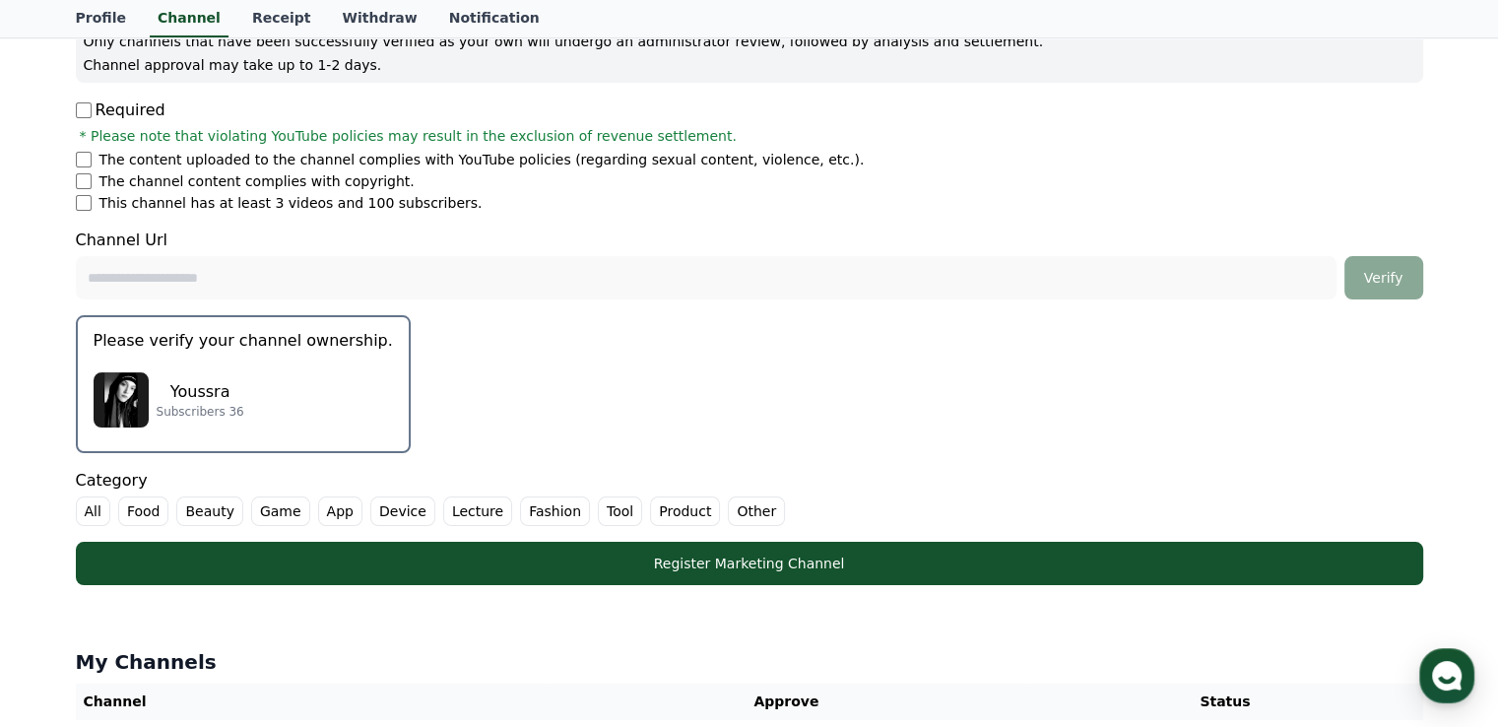
click at [240, 365] on div "Youssra Subscribers 36" at bounding box center [243, 399] width 299 height 79
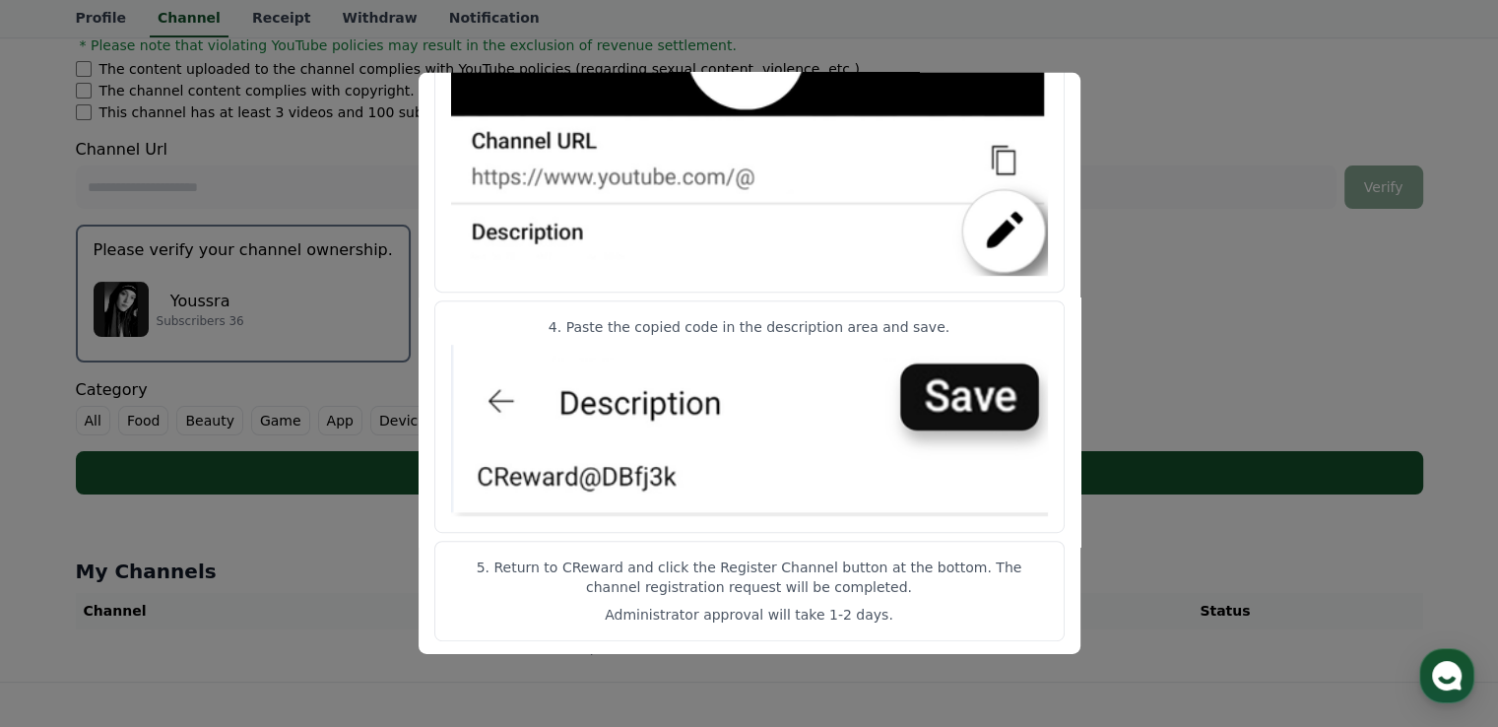
scroll to position [492, 0]
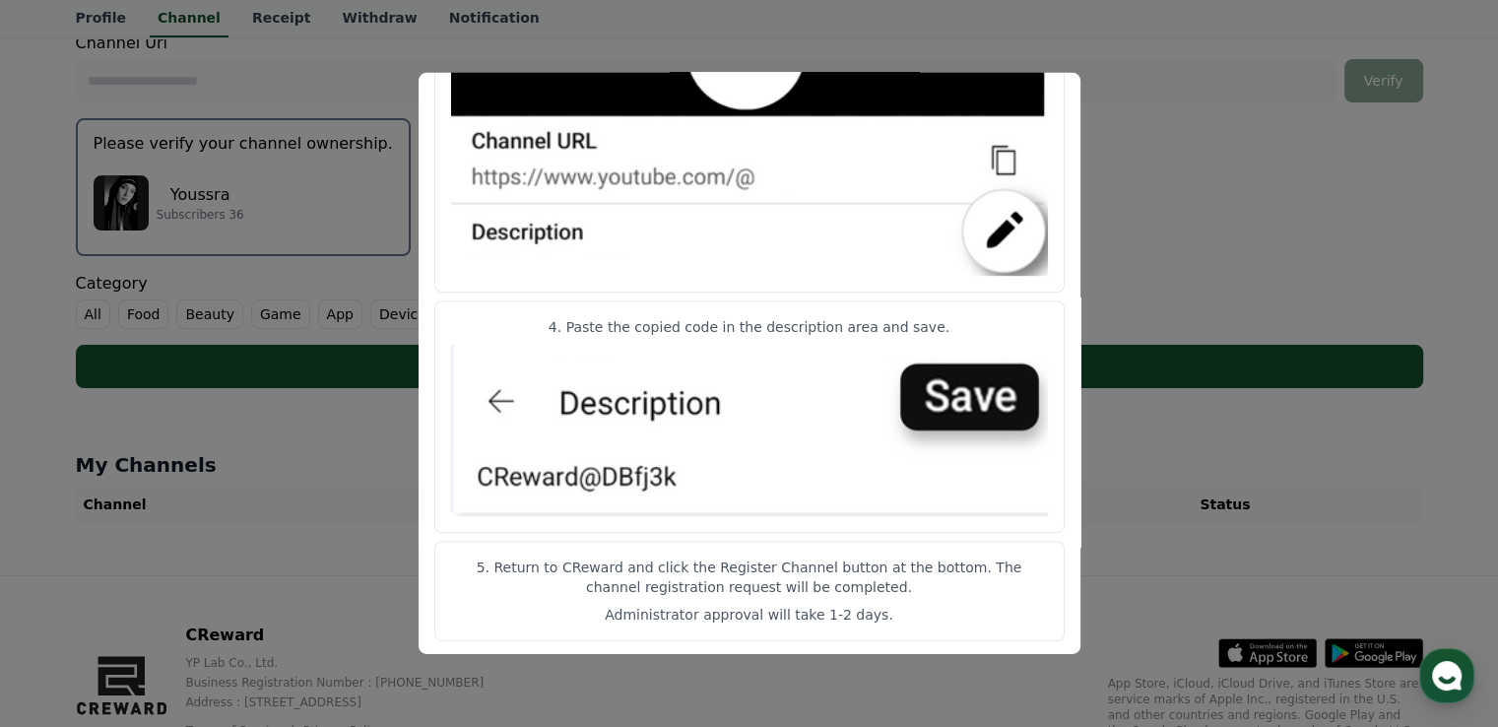
click at [1229, 452] on button "close modal" at bounding box center [749, 363] width 1498 height 727
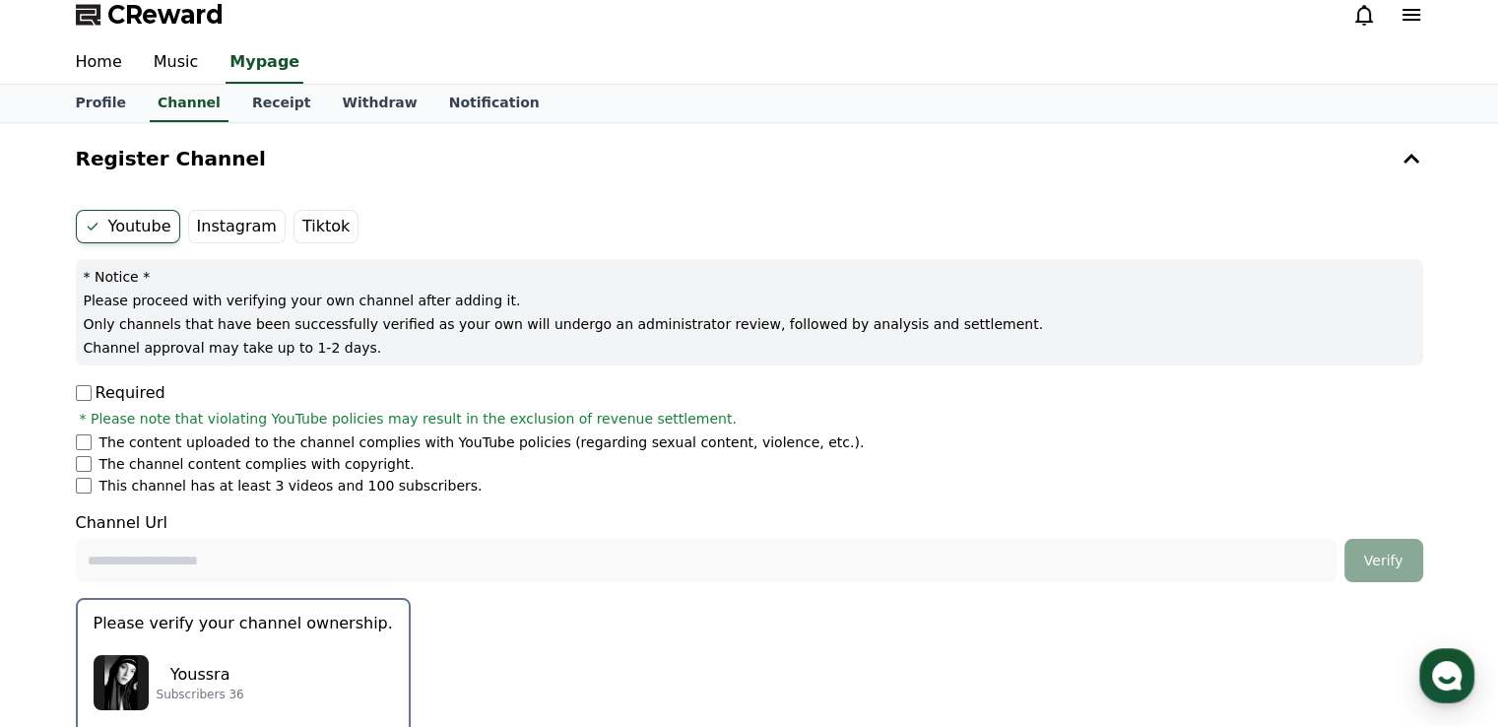
scroll to position [0, 0]
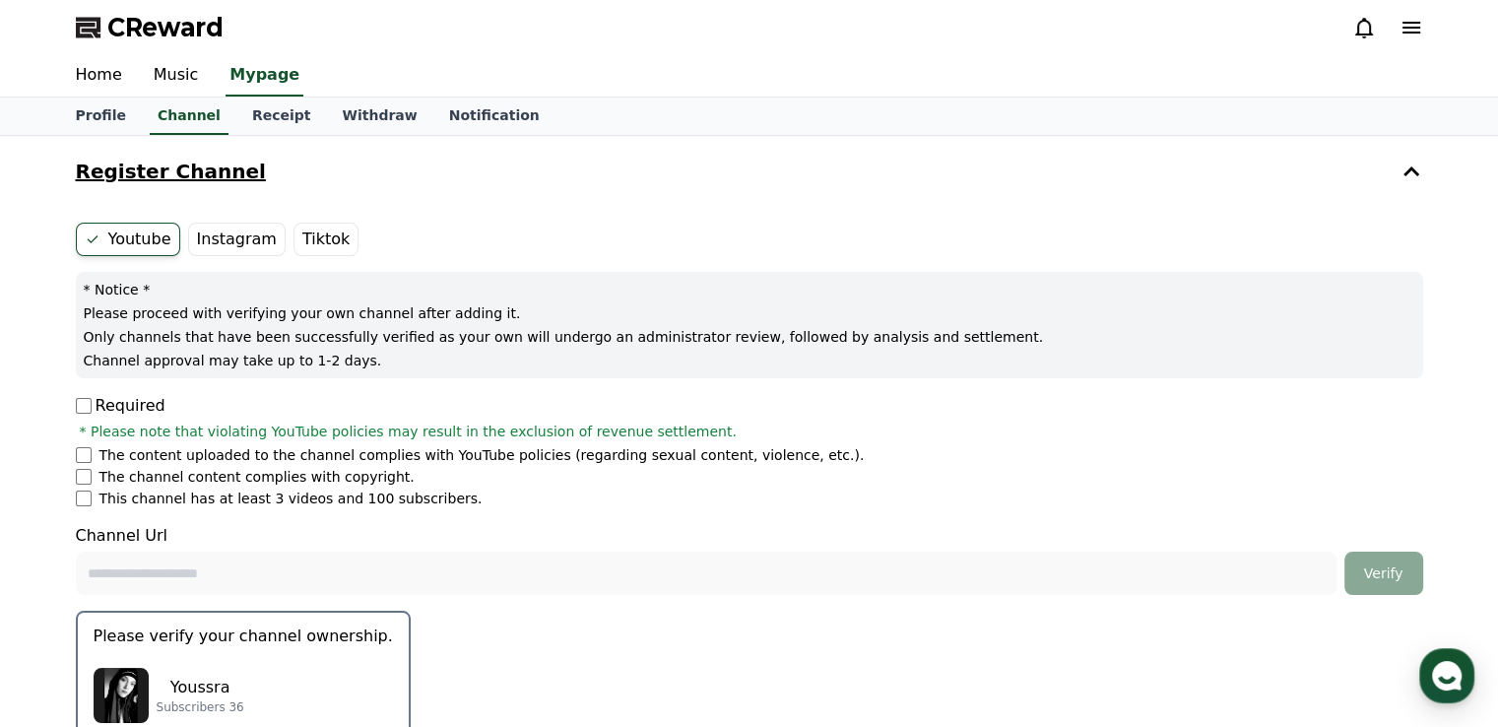
click at [175, 173] on h4 "Register Channel" at bounding box center [171, 172] width 190 height 22
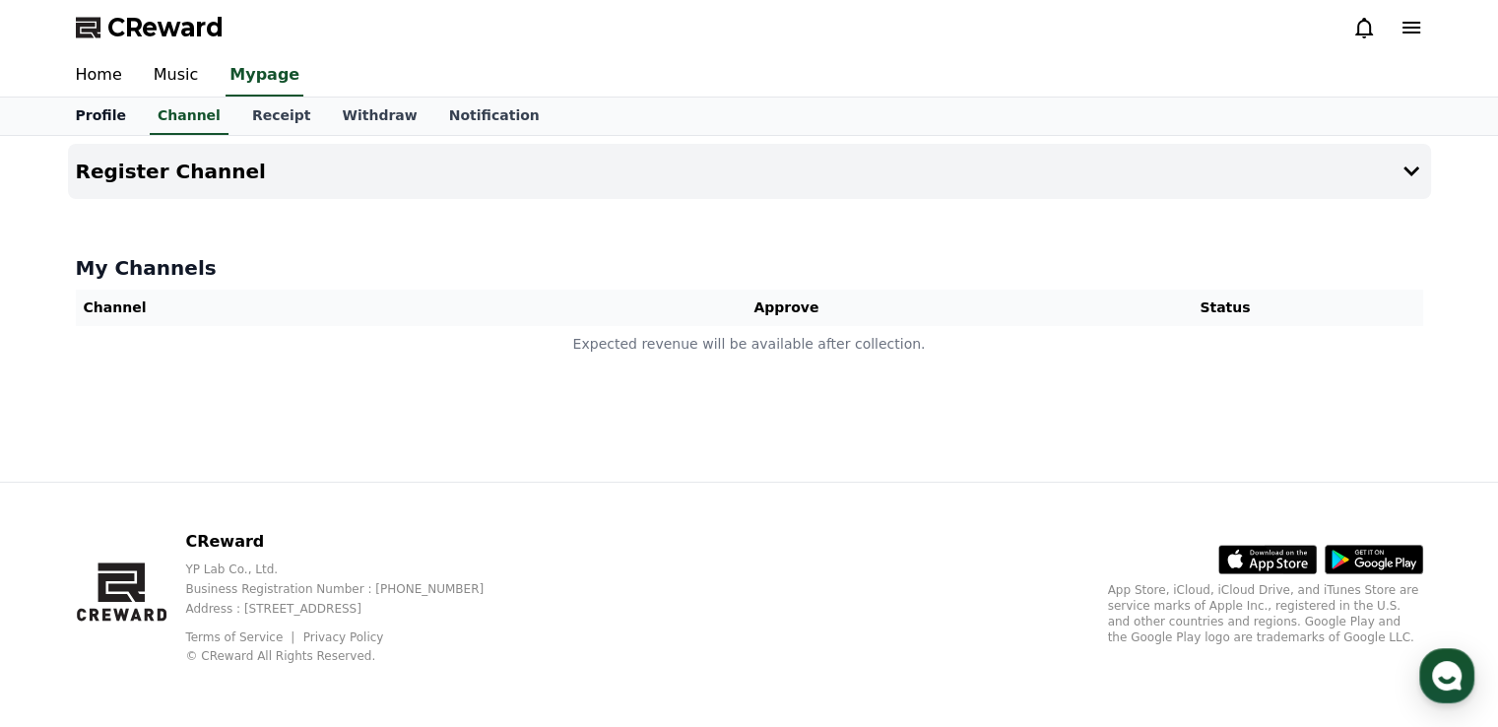
click at [117, 126] on link "Profile" at bounding box center [101, 115] width 82 height 37
select select "**********"
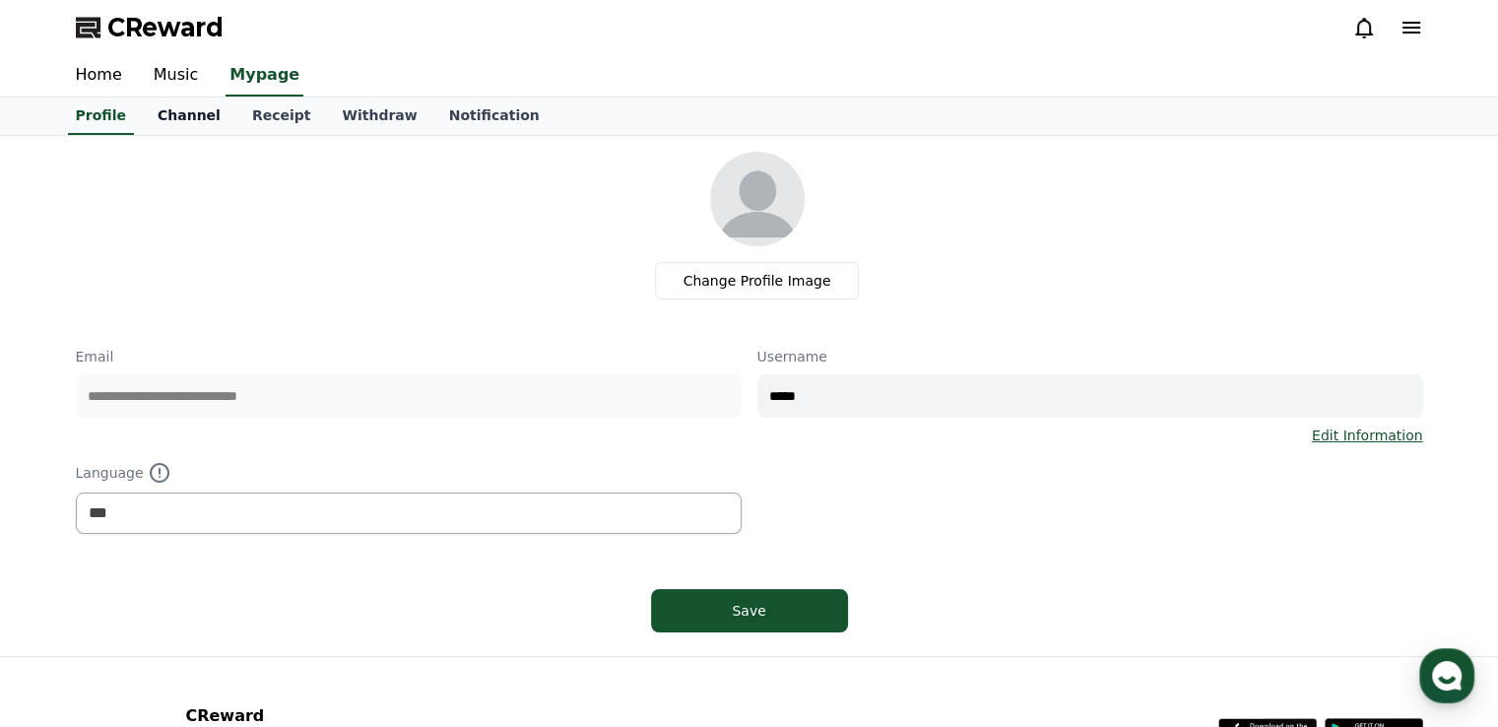
click at [165, 114] on link "Channel" at bounding box center [189, 115] width 95 height 37
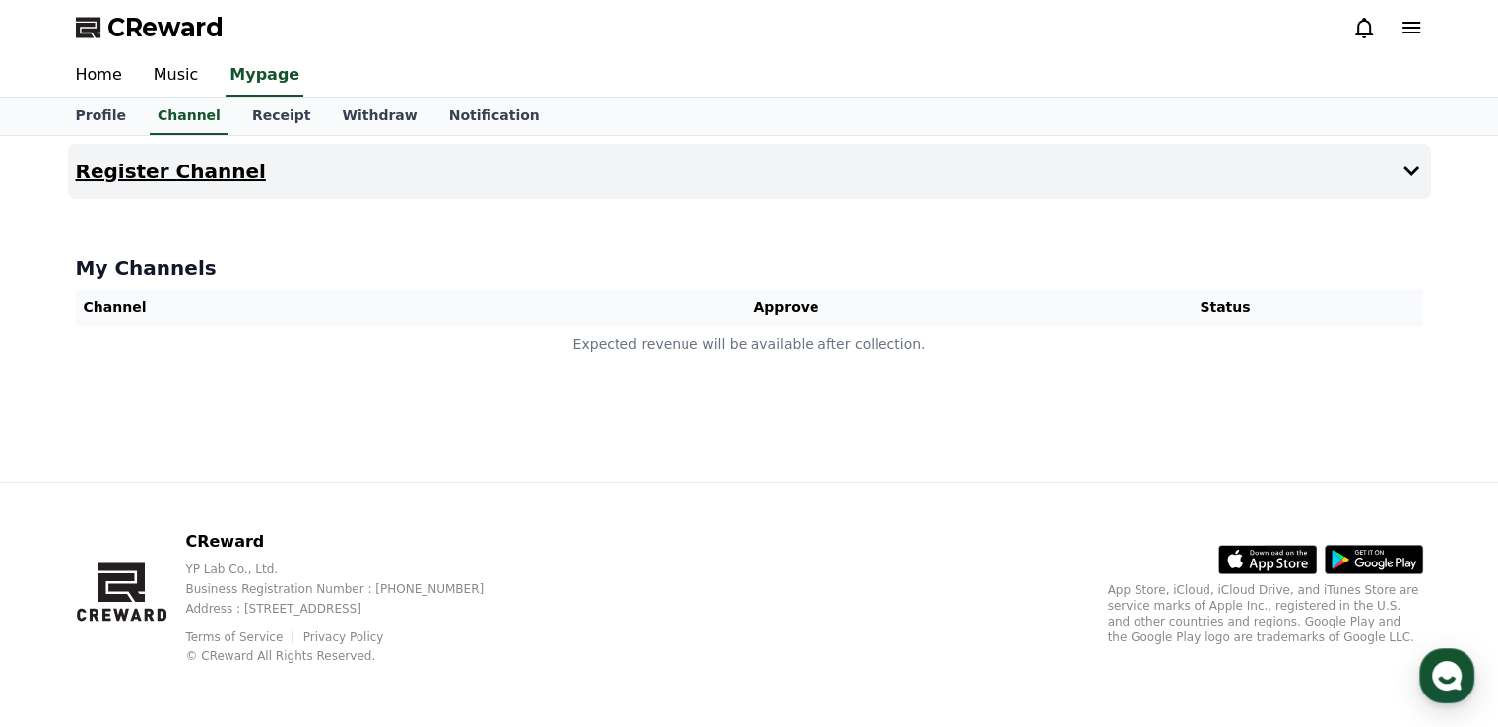
click at [204, 175] on h4 "Register Channel" at bounding box center [171, 172] width 190 height 22
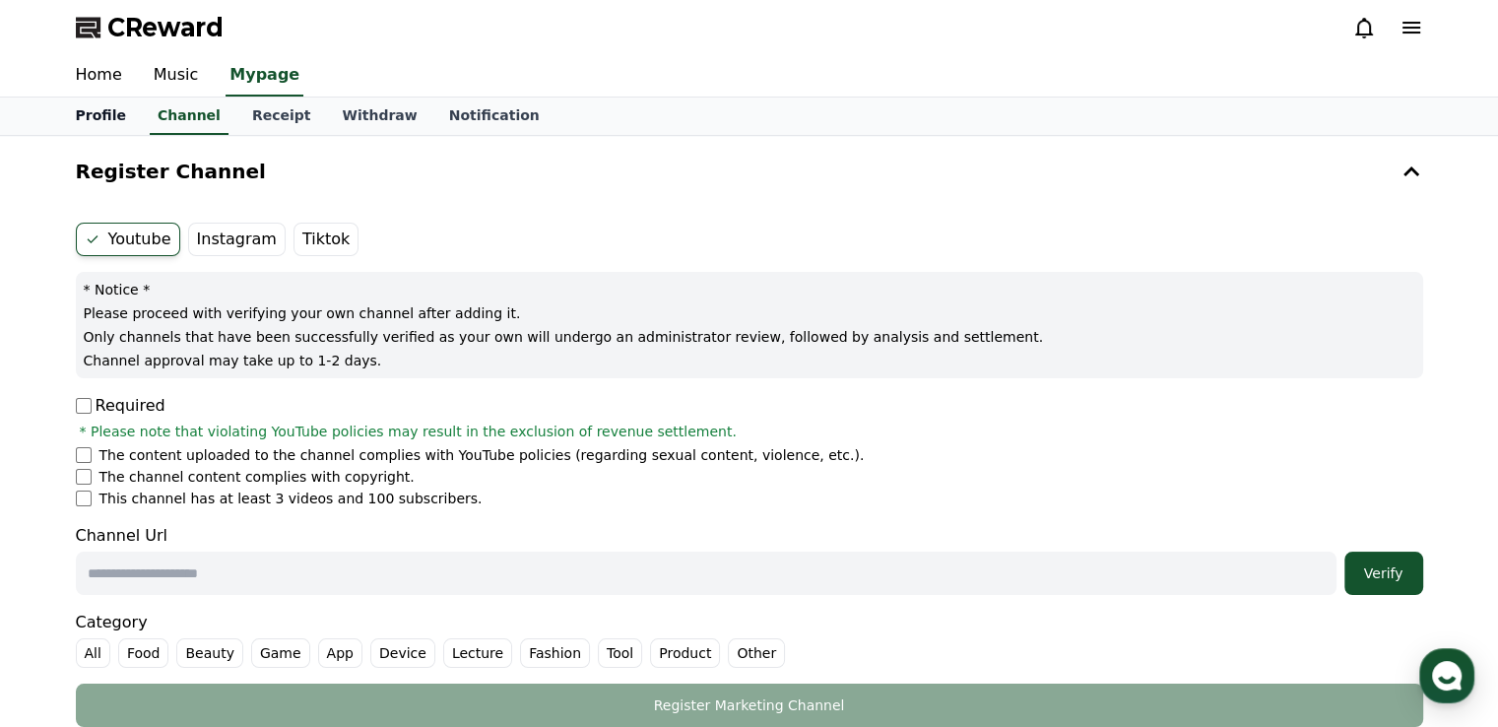
click at [106, 115] on link "Profile" at bounding box center [101, 115] width 82 height 37
click at [215, 114] on link "Channel" at bounding box center [189, 115] width 95 height 37
select select "**********"
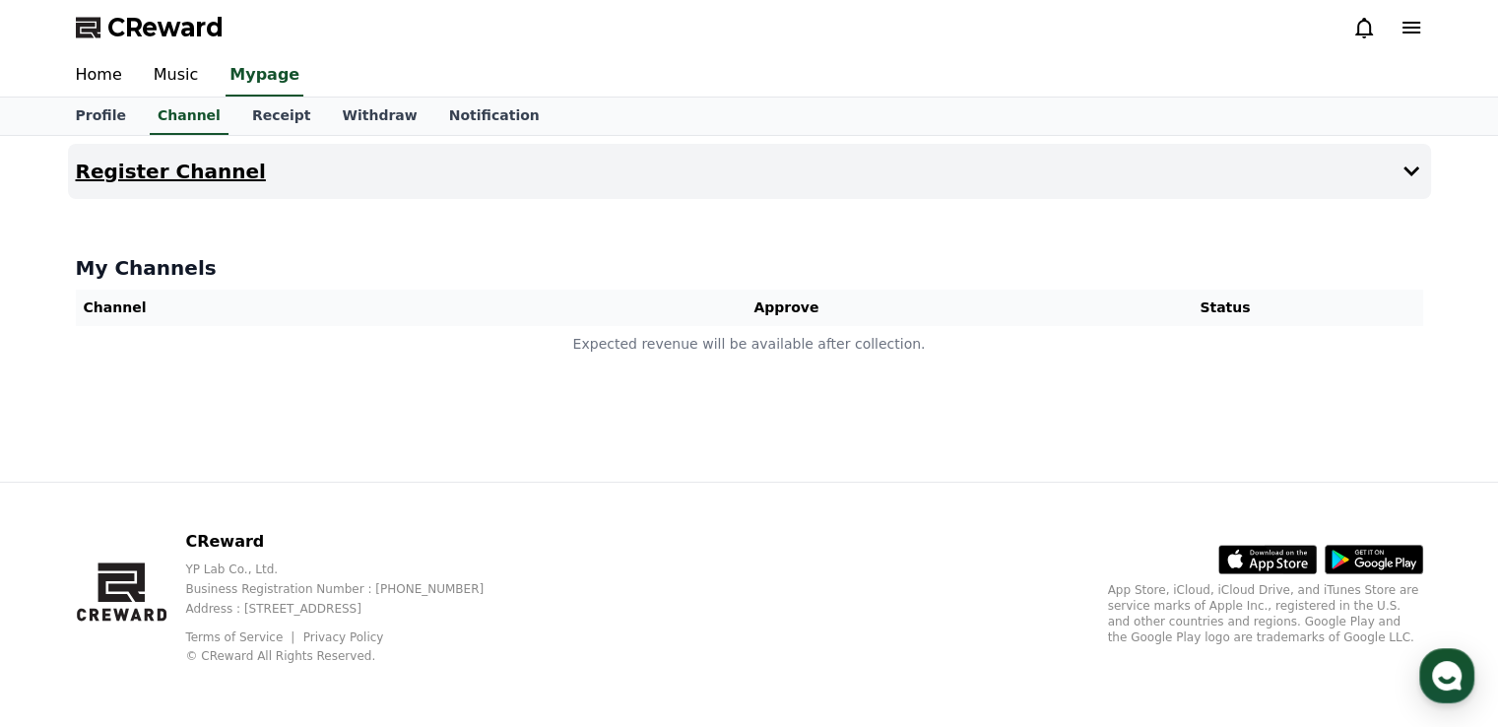
click at [166, 174] on h4 "Register Channel" at bounding box center [171, 172] width 190 height 22
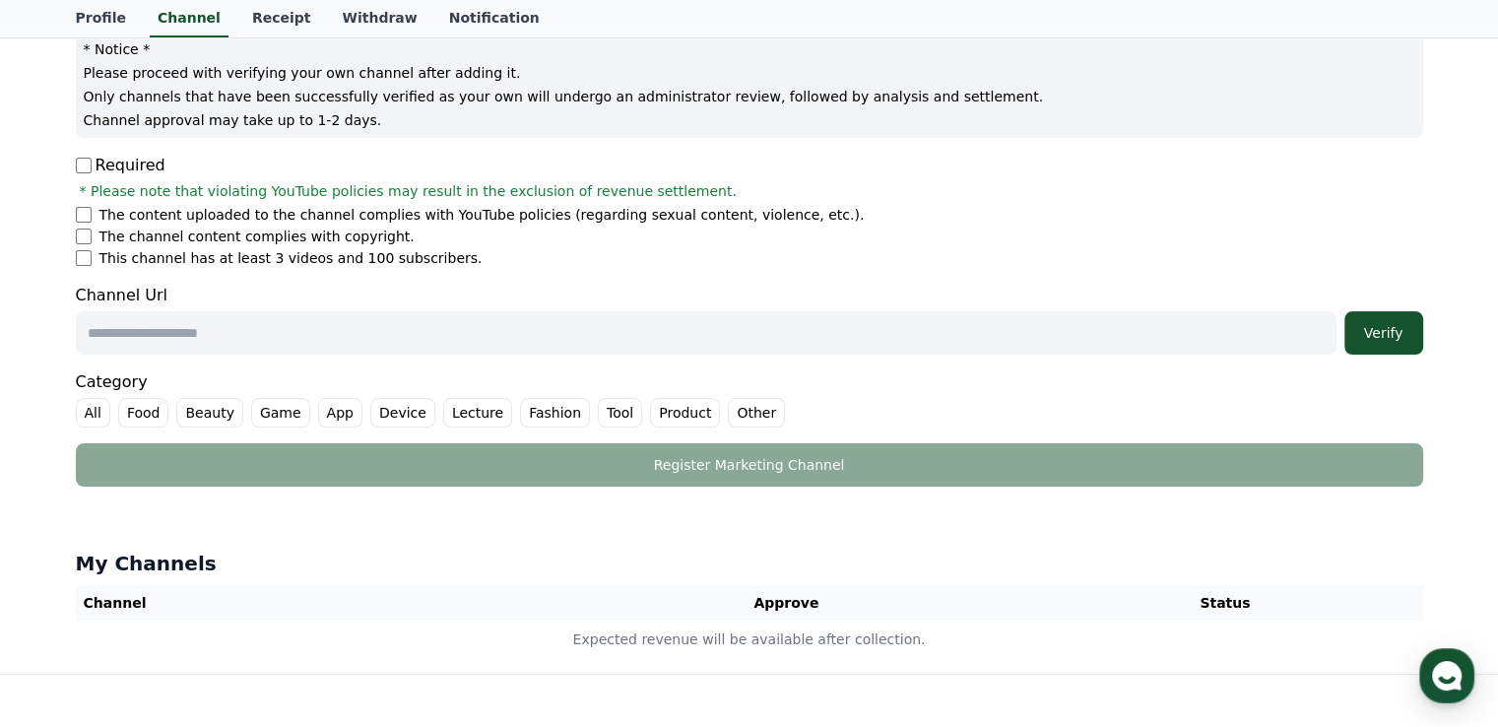
scroll to position [197, 0]
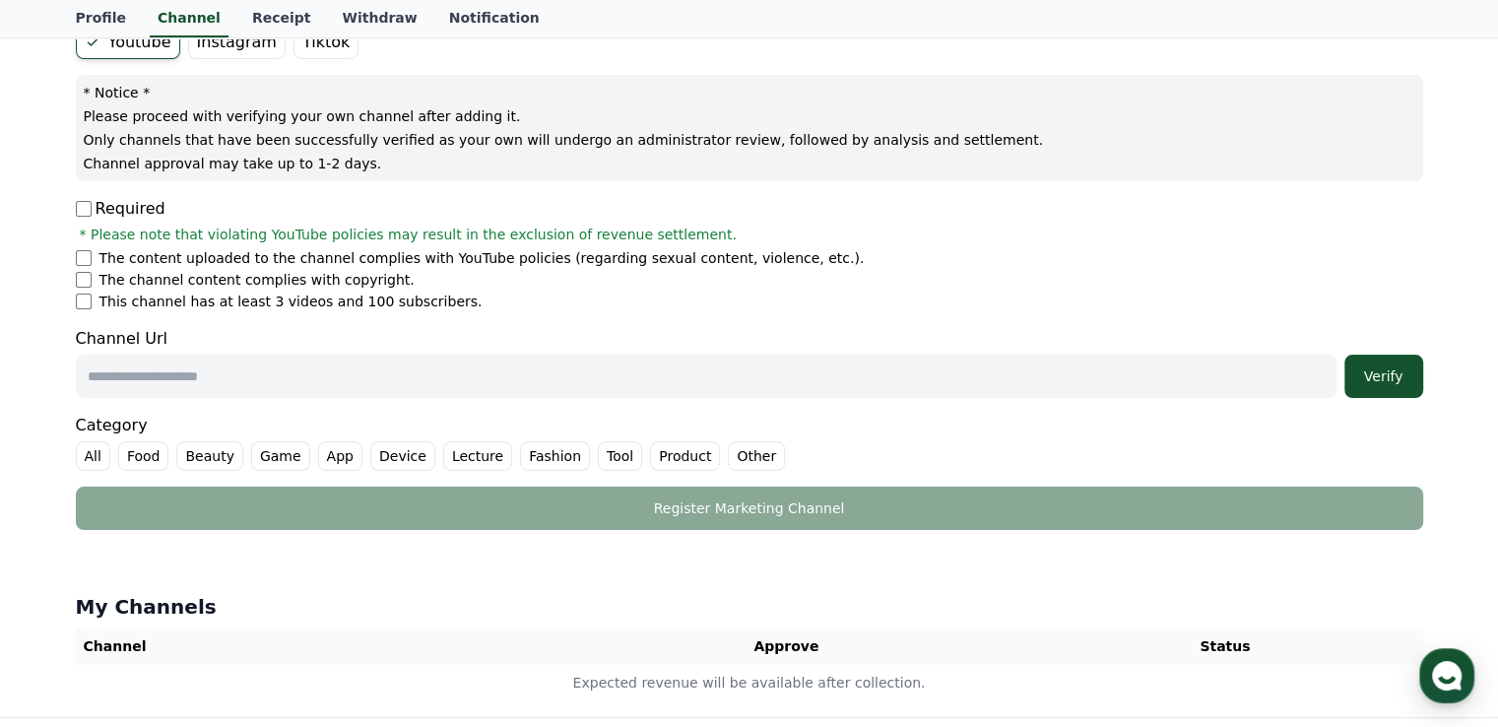
click at [154, 373] on input "text" at bounding box center [706, 376] width 1260 height 43
type input "**********"
click at [1414, 379] on button "Verify" at bounding box center [1383, 376] width 79 height 43
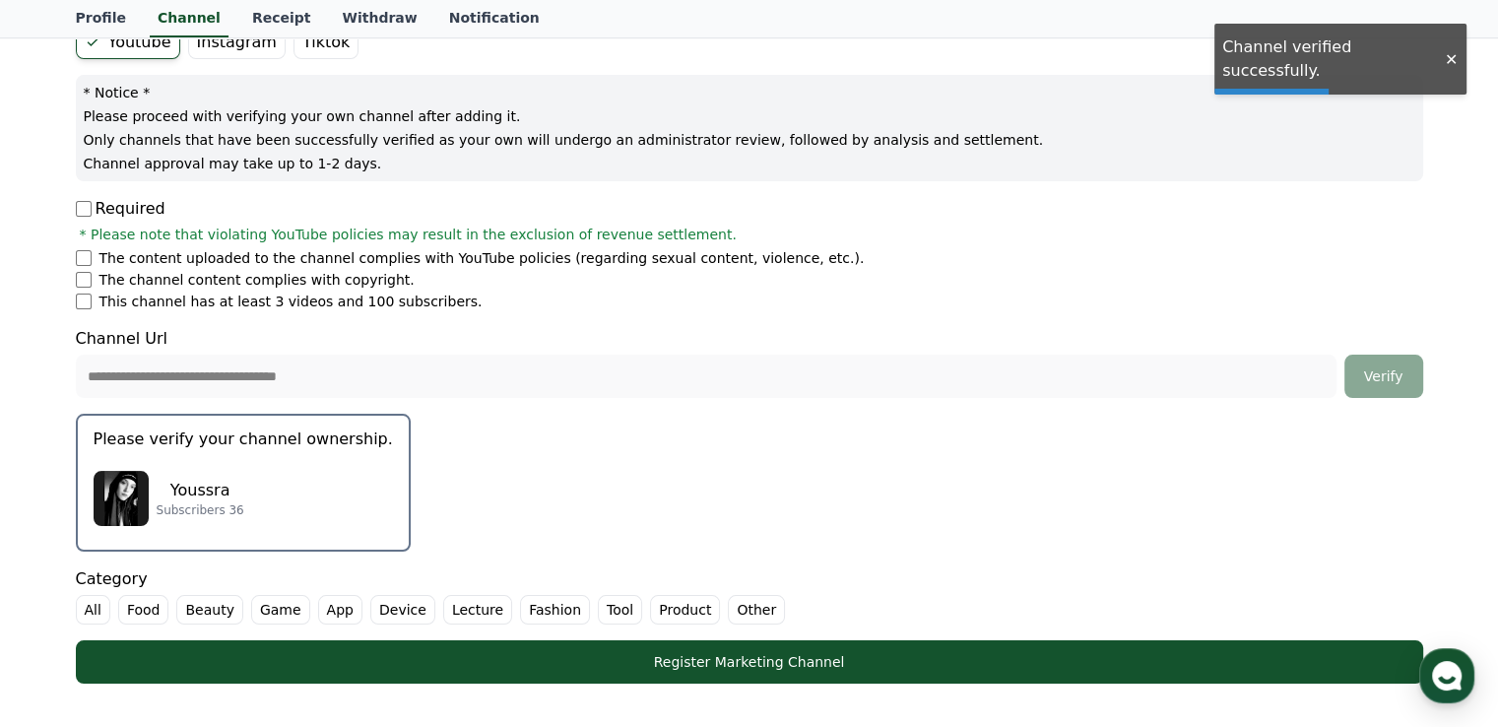
click at [313, 494] on div "Youssra Subscribers 36" at bounding box center [243, 498] width 299 height 79
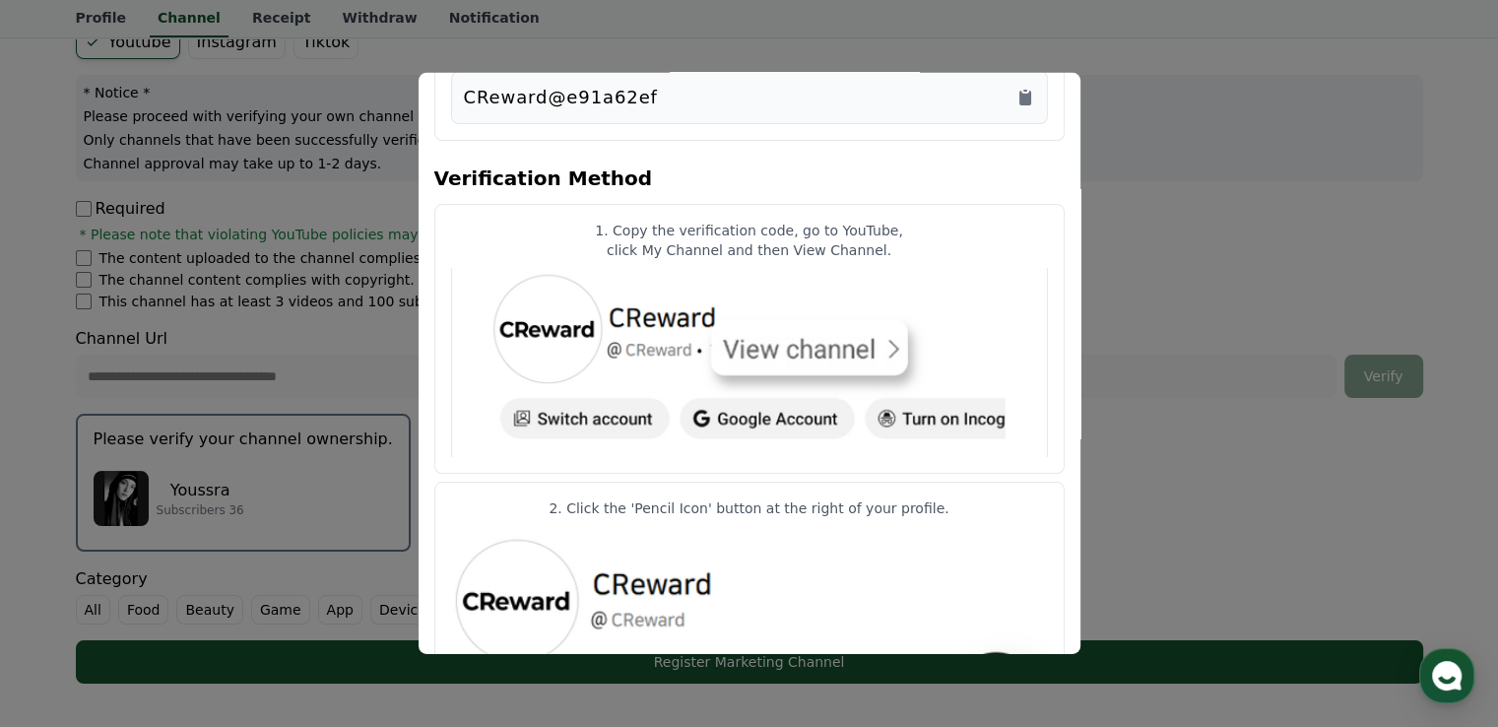
scroll to position [0, 0]
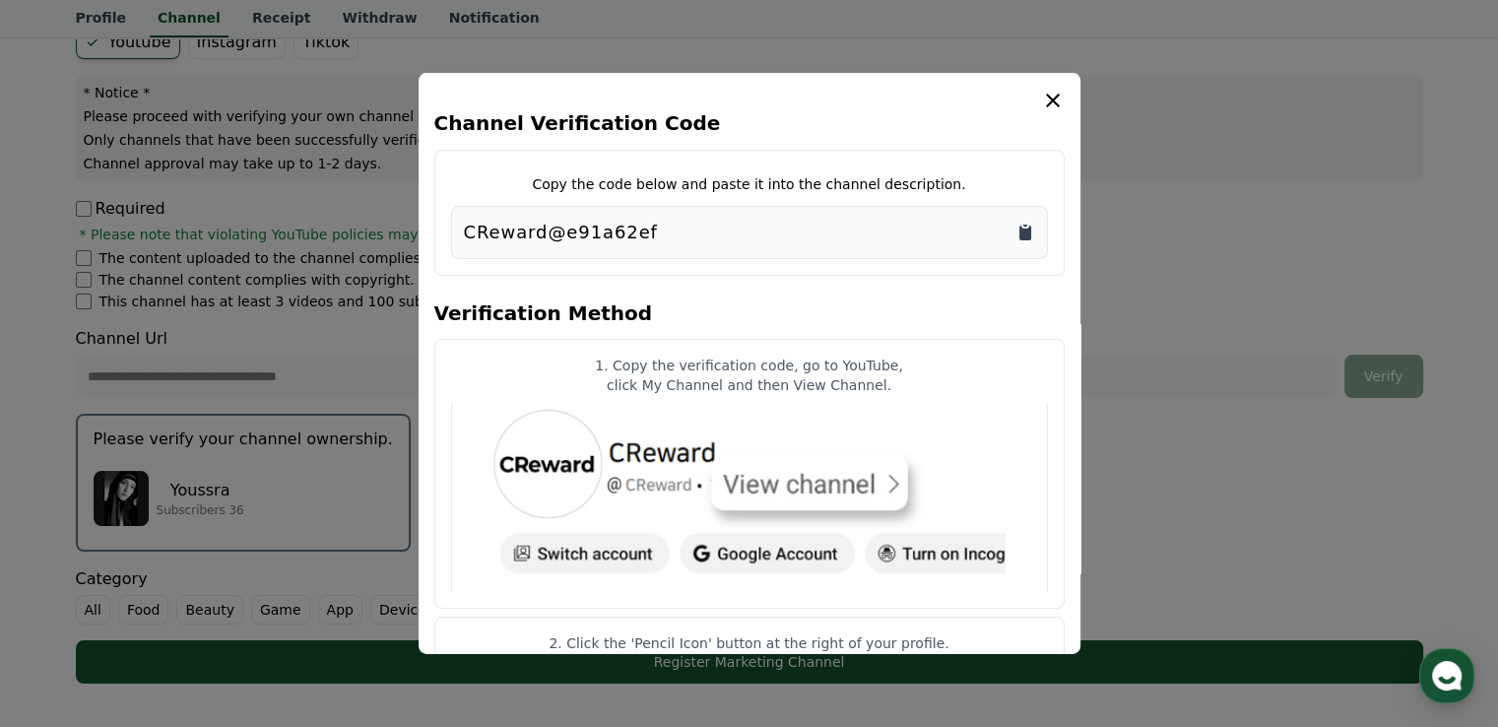
click at [1026, 238] on icon "Copy to clipboard" at bounding box center [1025, 233] width 12 height 15
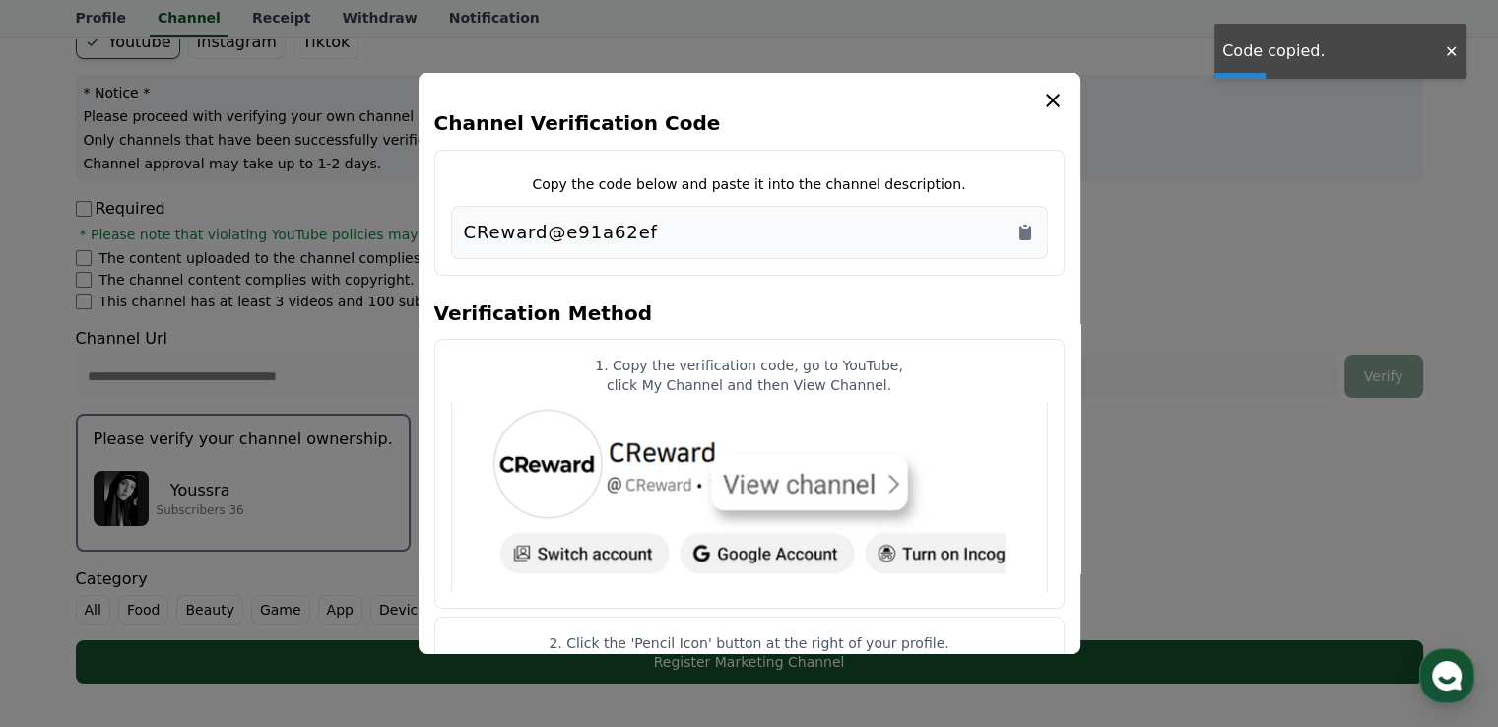
click at [1316, 444] on button "close modal" at bounding box center [749, 363] width 1498 height 727
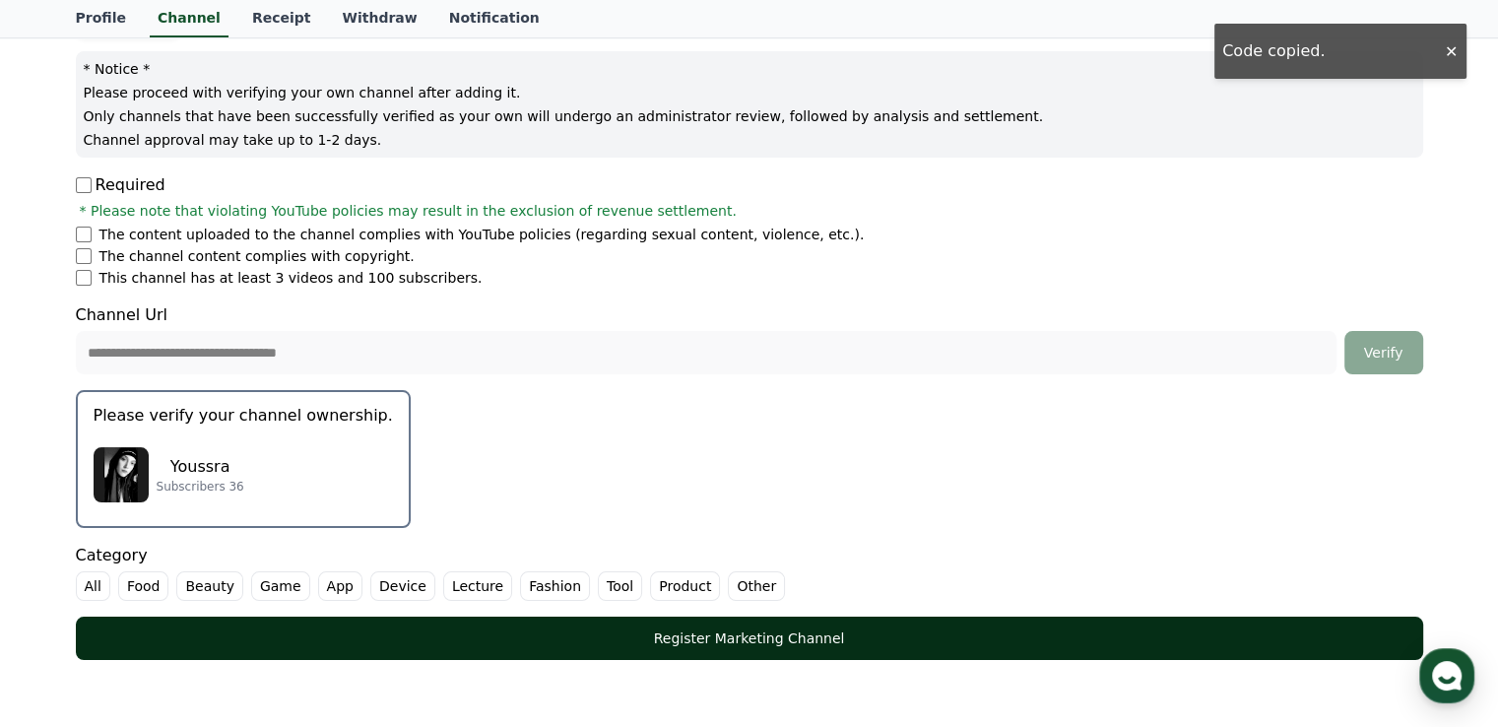
scroll to position [295, 0]
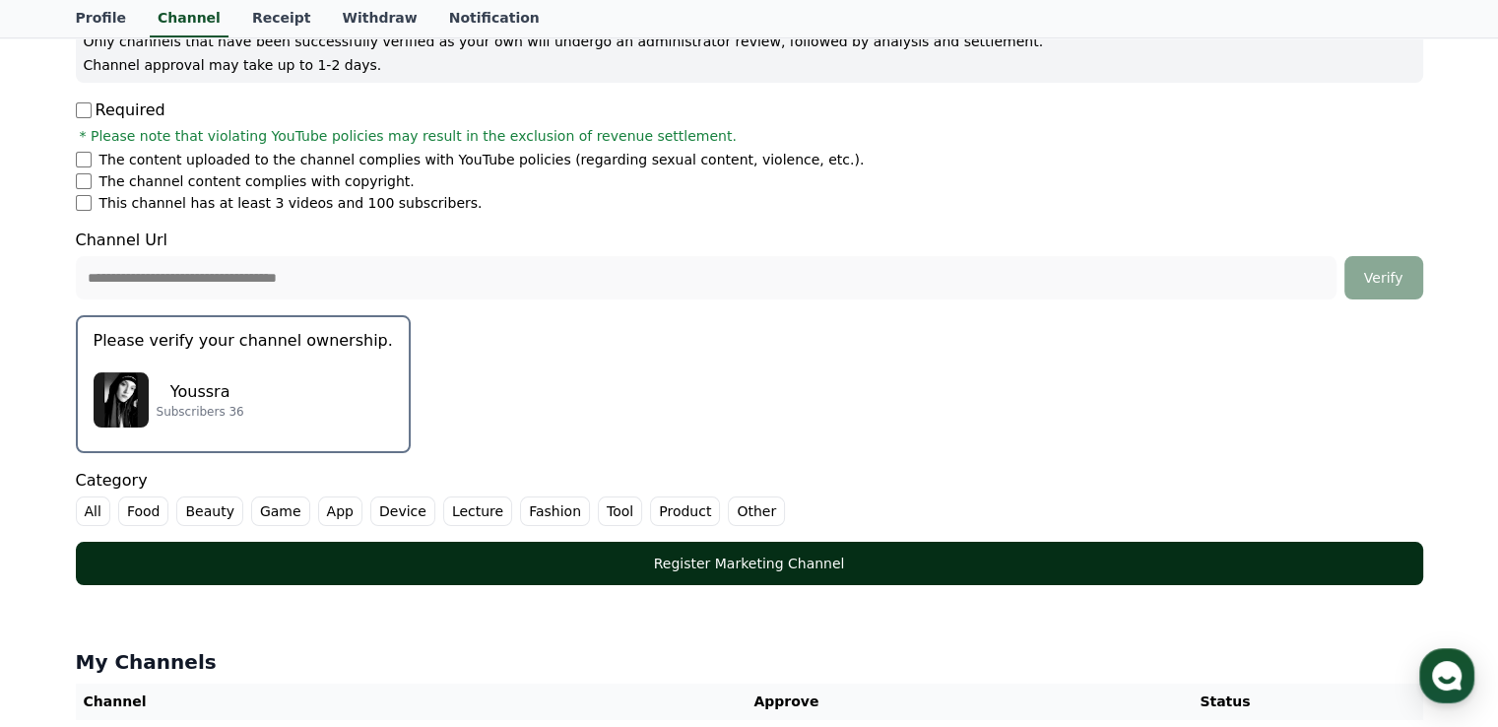
click at [762, 566] on div "Register Marketing Channel" at bounding box center [749, 563] width 1268 height 20
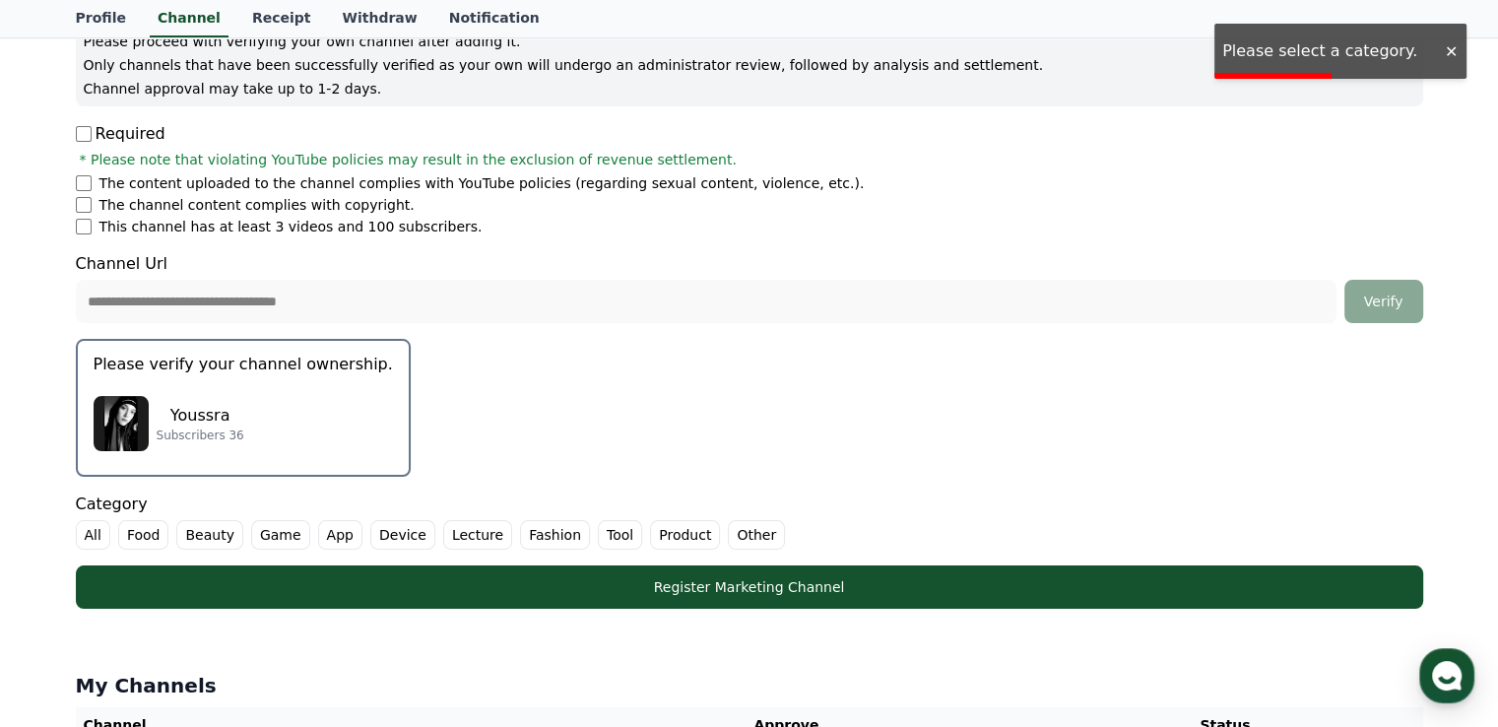
scroll to position [394, 0]
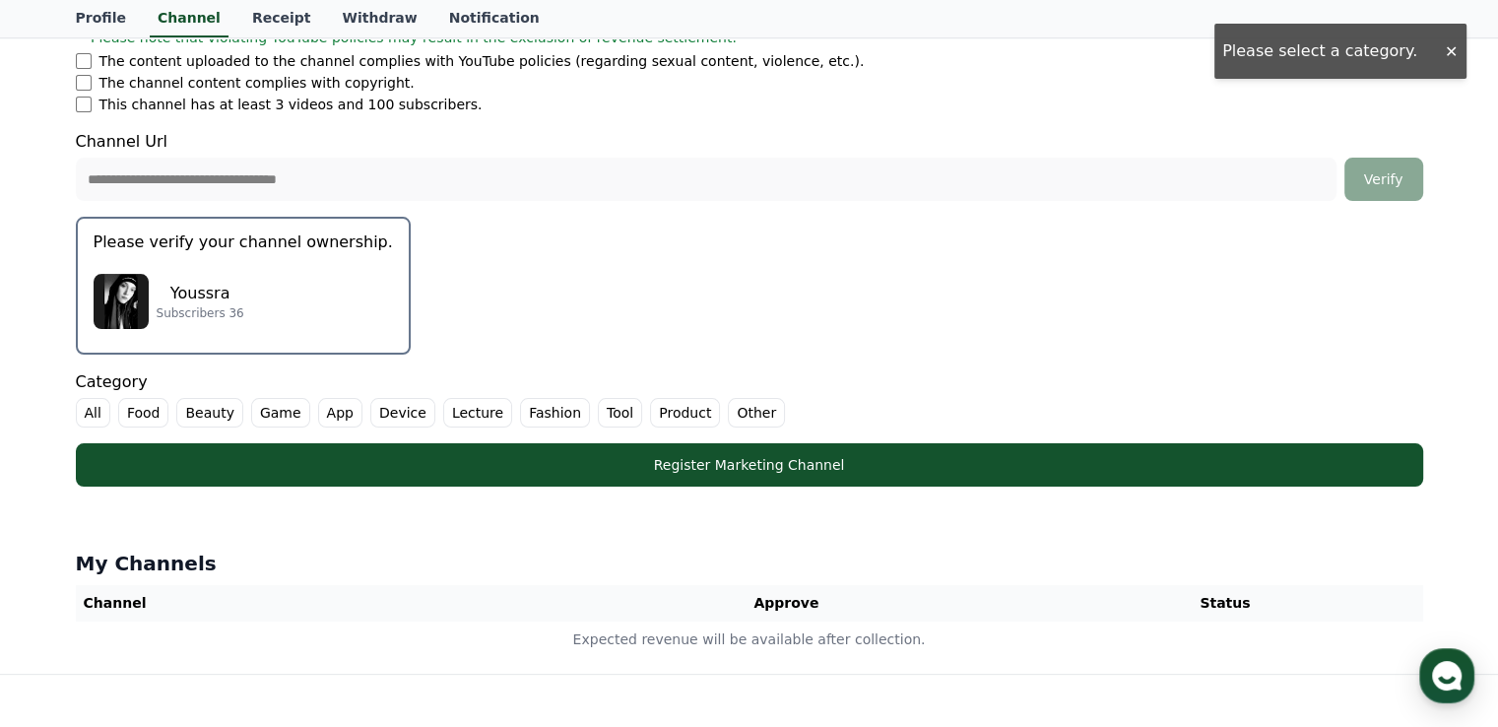
click at [728, 411] on label "Other" at bounding box center [756, 413] width 57 height 30
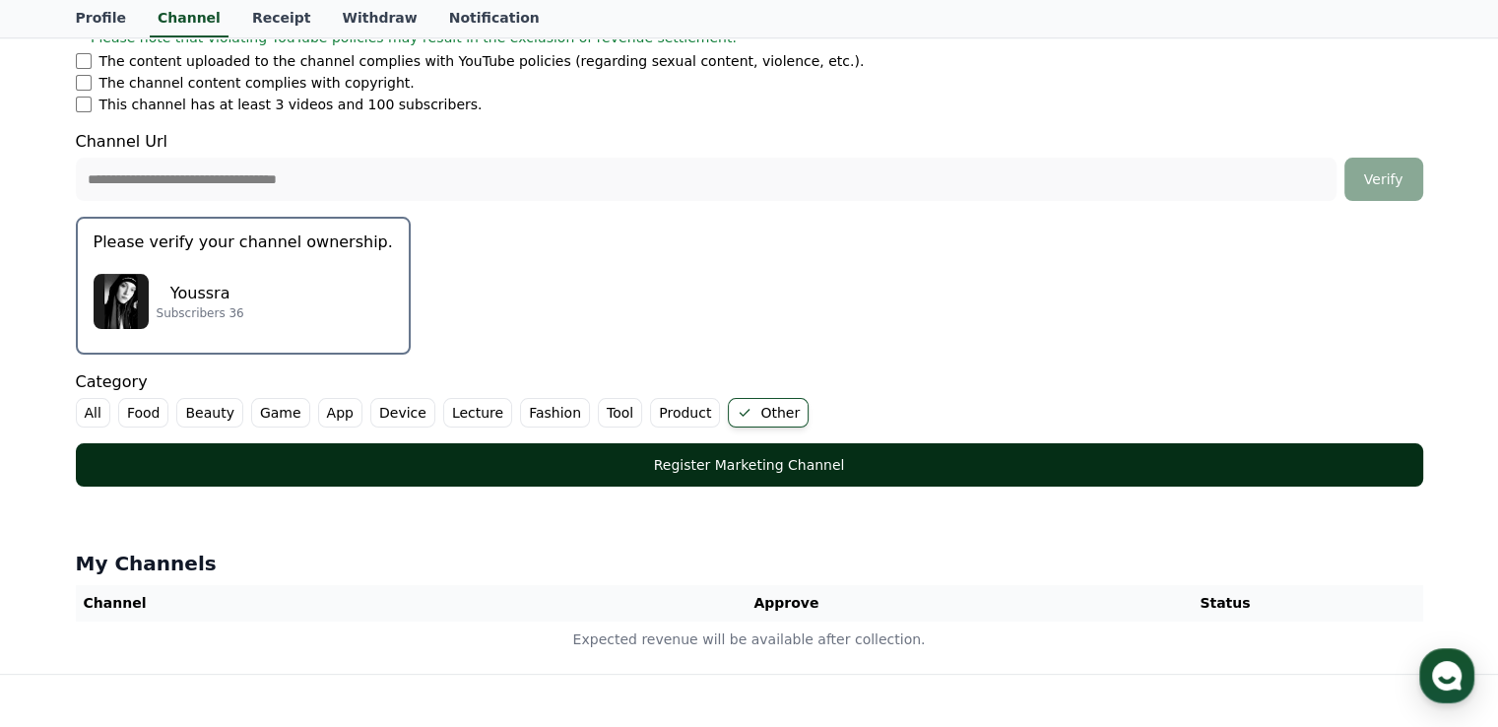
click at [694, 464] on div "Register Marketing Channel" at bounding box center [749, 465] width 1268 height 20
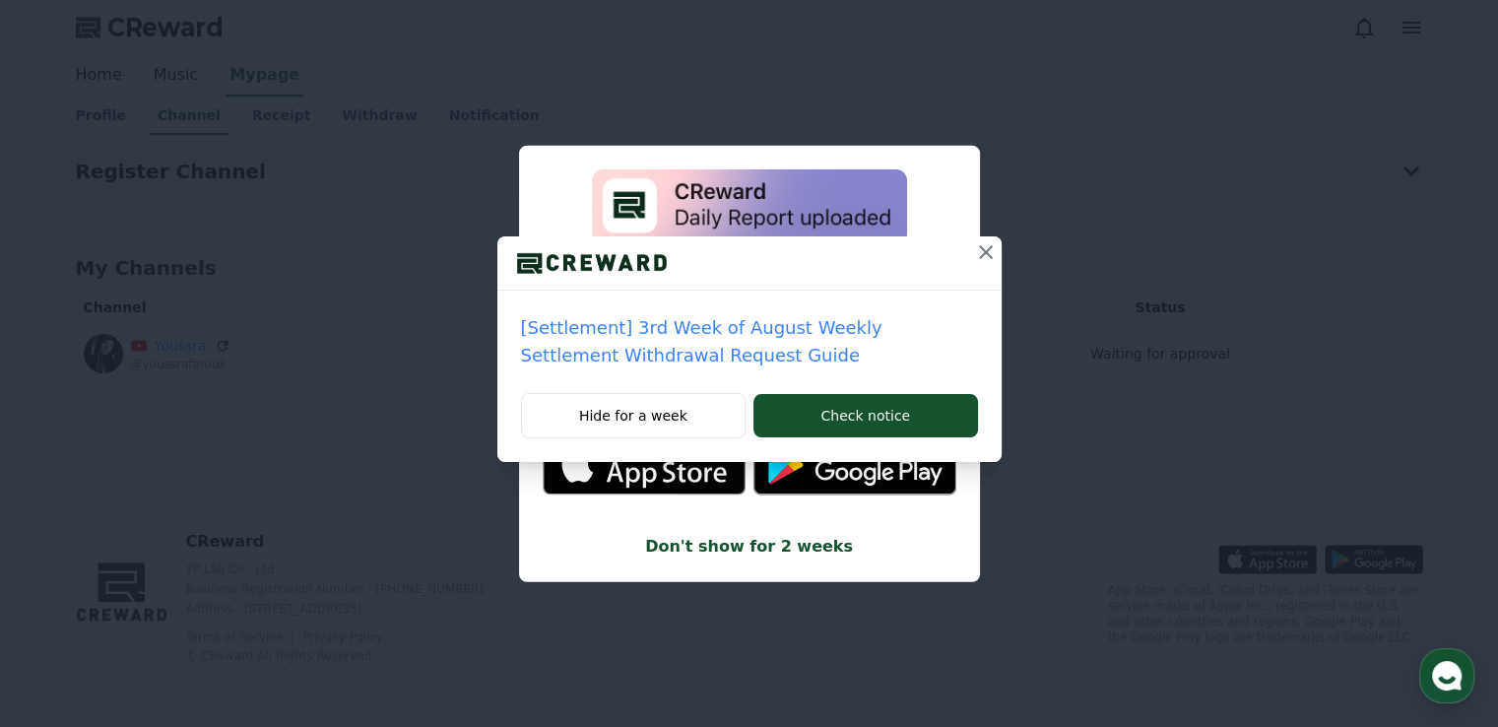
click at [985, 254] on icon at bounding box center [986, 252] width 24 height 24
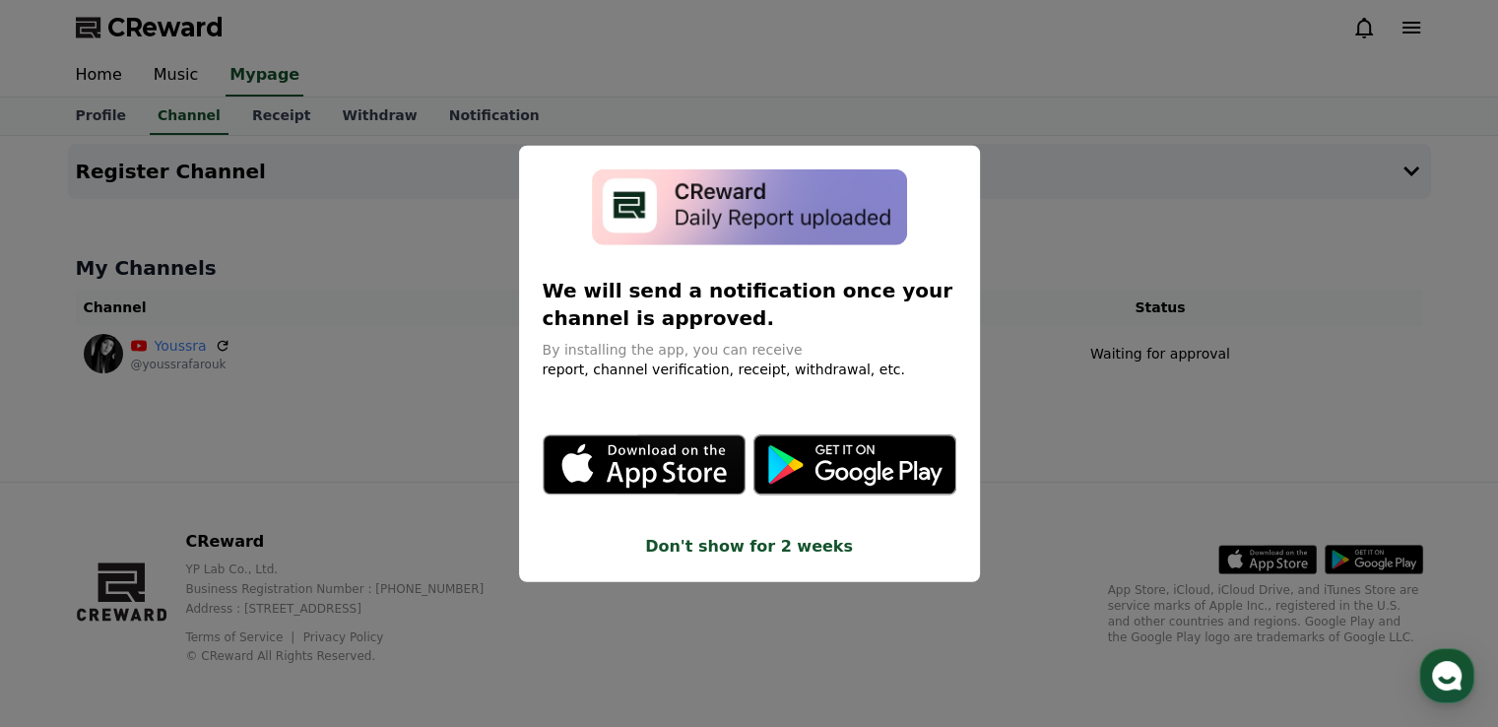
click at [745, 547] on button "Don't show for 2 weeks" at bounding box center [750, 546] width 414 height 24
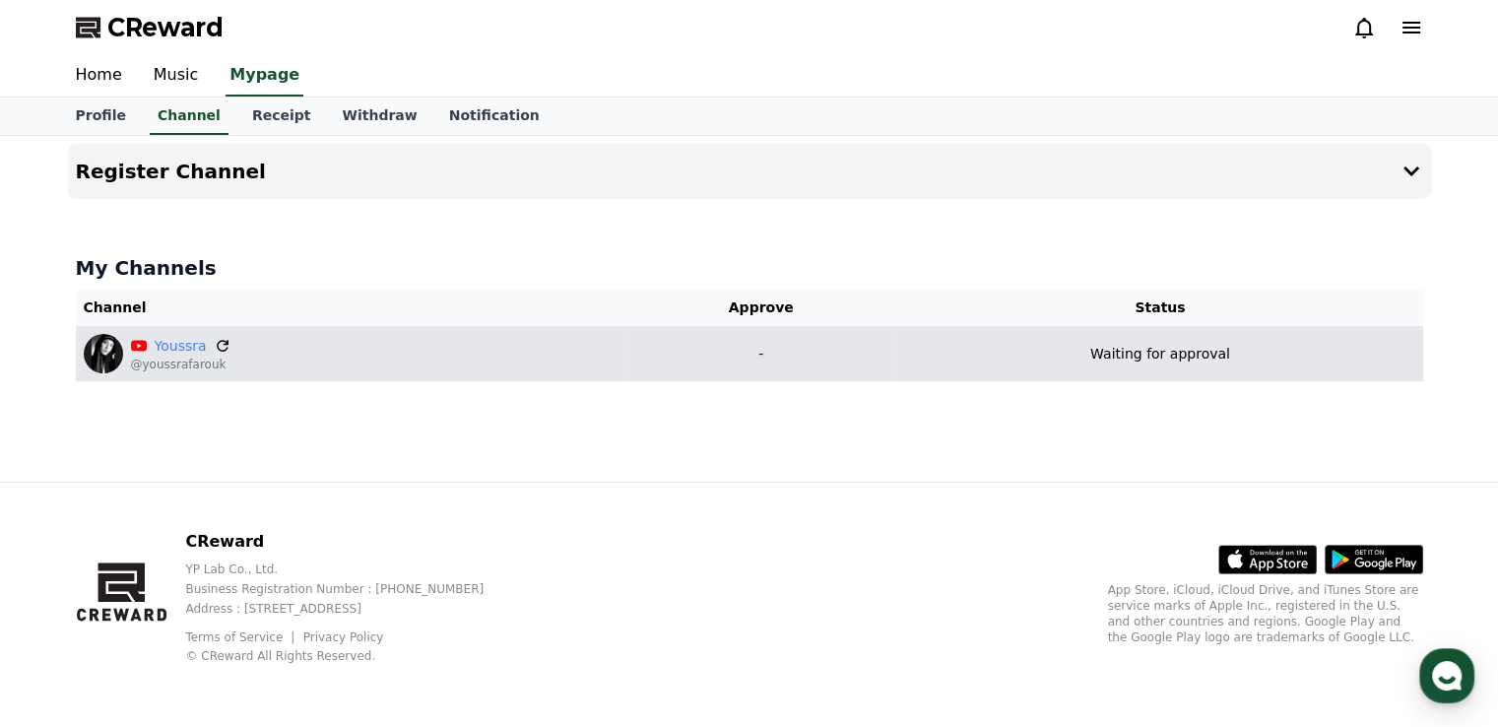
click at [221, 340] on icon at bounding box center [223, 346] width 12 height 12
